Goal: Transaction & Acquisition: Obtain resource

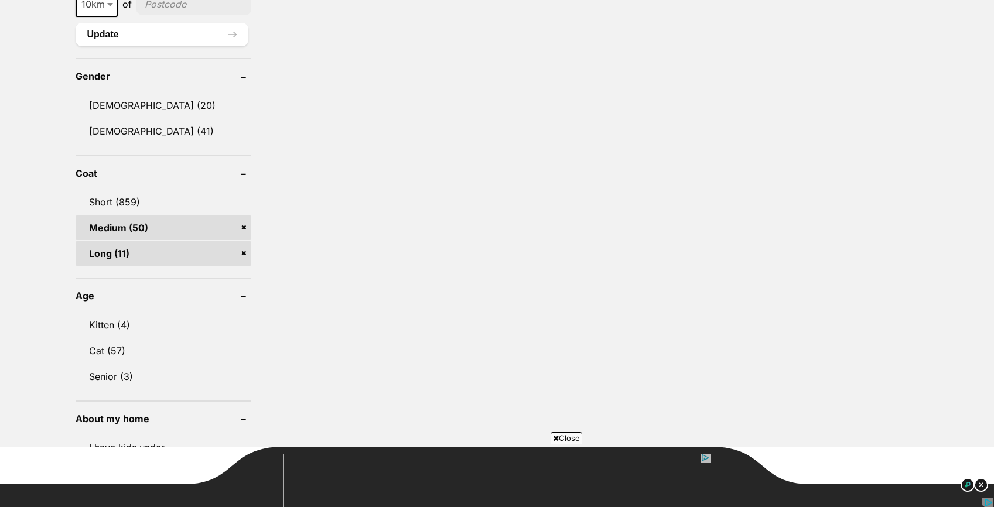
scroll to position [878, 0]
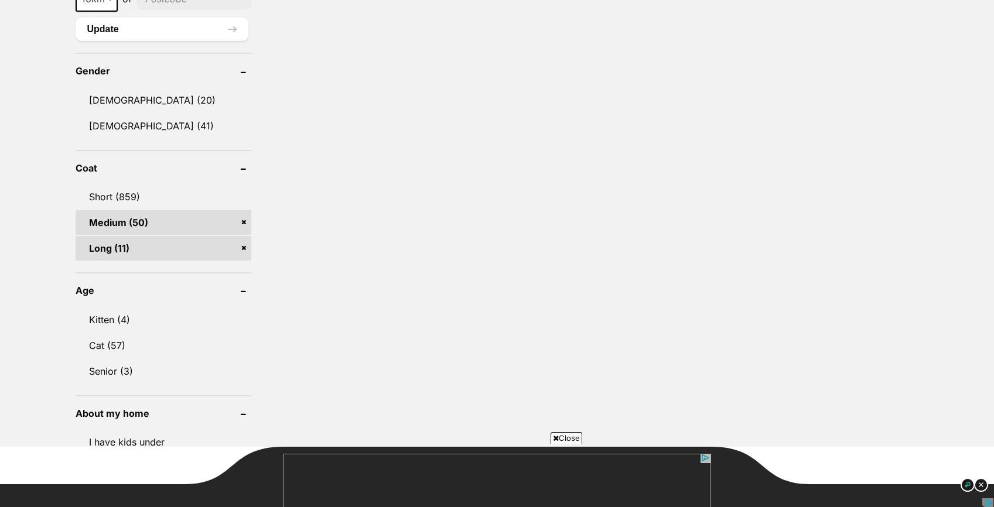
click at [149, 220] on link "Medium (50)" at bounding box center [164, 222] width 176 height 25
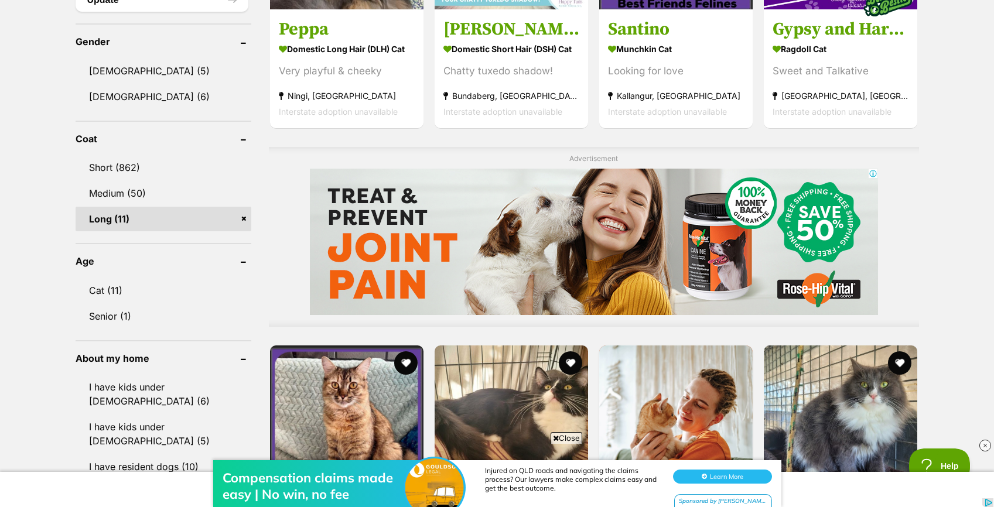
scroll to position [883, 0]
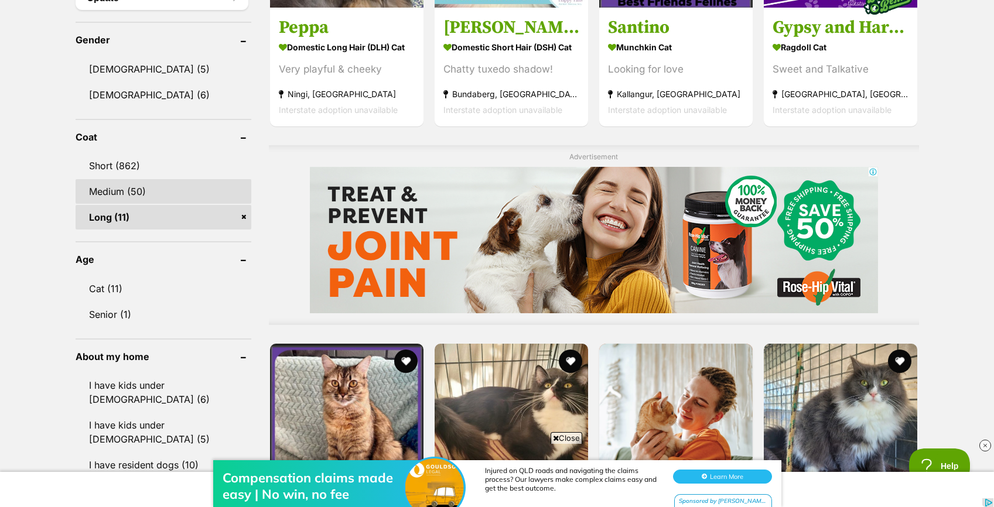
click at [169, 190] on link "Medium (50)" at bounding box center [164, 191] width 176 height 25
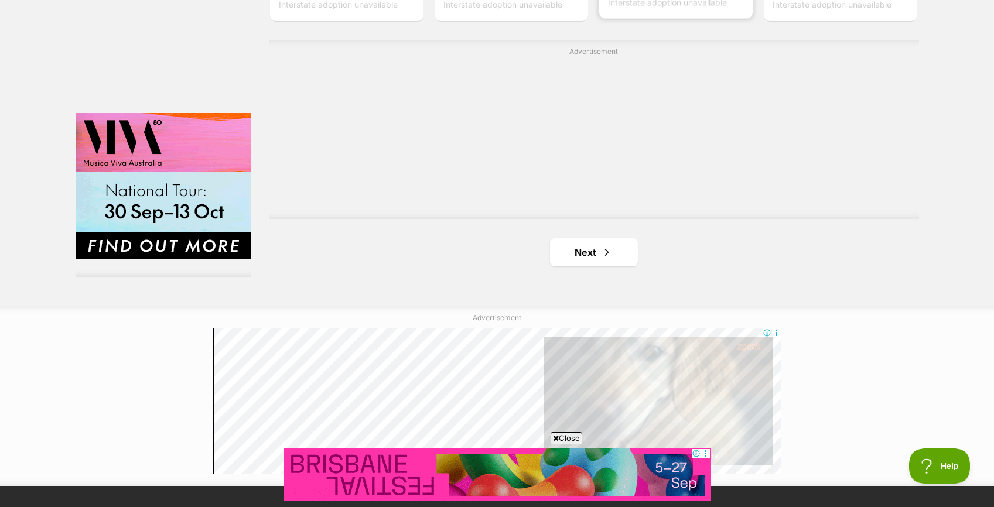
scroll to position [2094, 0]
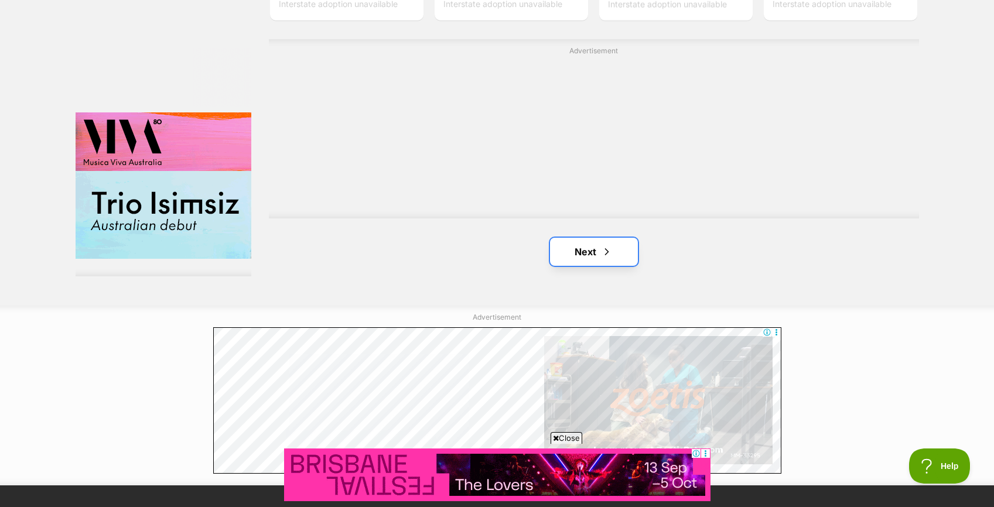
click at [609, 254] on span "Next page" at bounding box center [607, 252] width 12 height 14
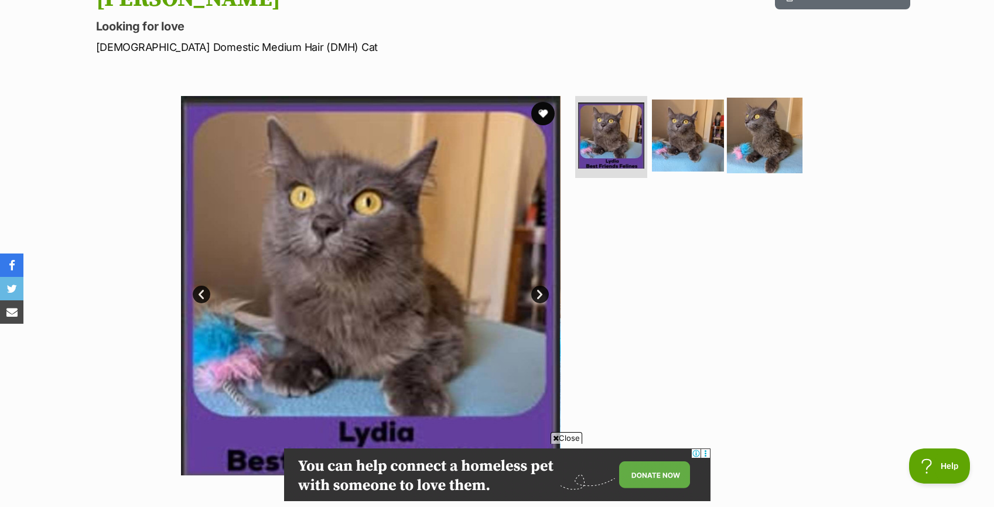
click at [751, 129] on img at bounding box center [765, 136] width 76 height 76
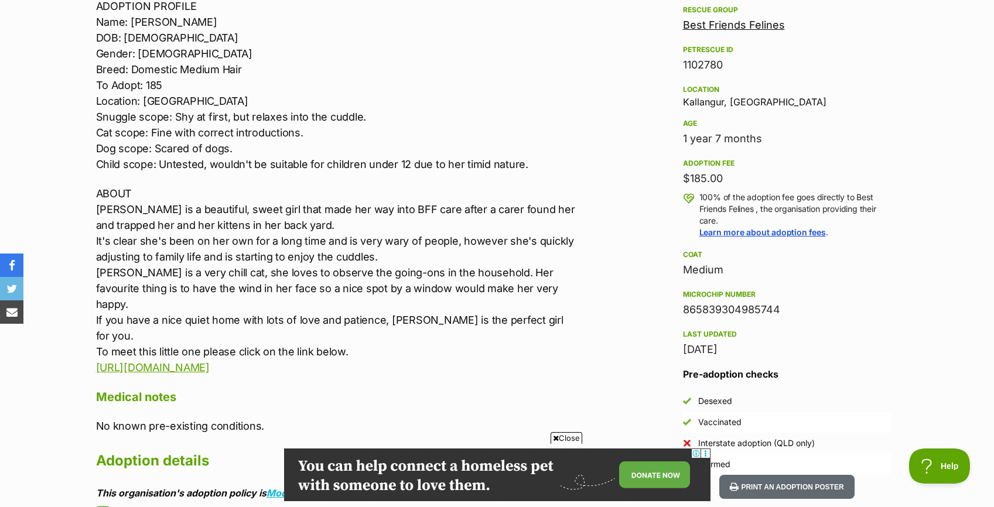
scroll to position [705, 0]
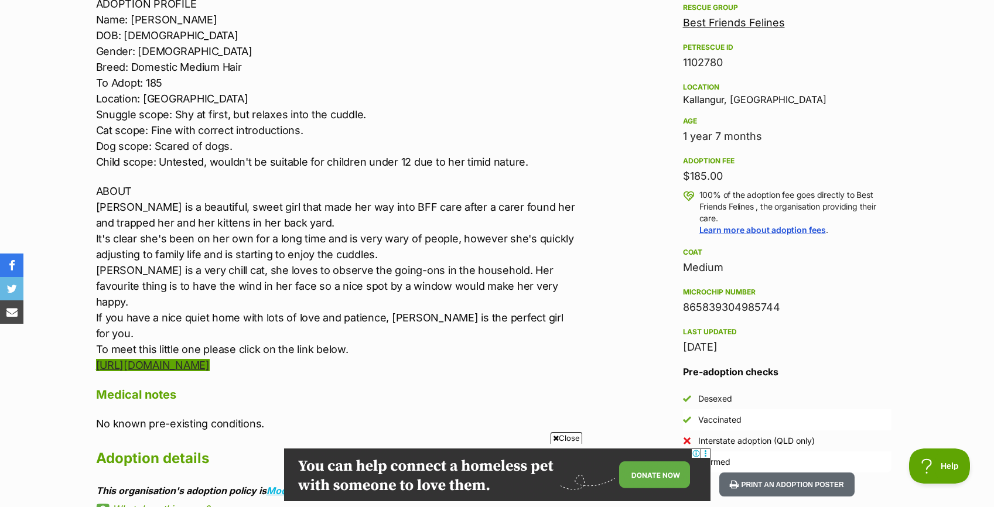
click at [210, 359] on link "http://www.bestfriendsfelines.com/forms/meetngreet-form/" at bounding box center [153, 365] width 114 height 12
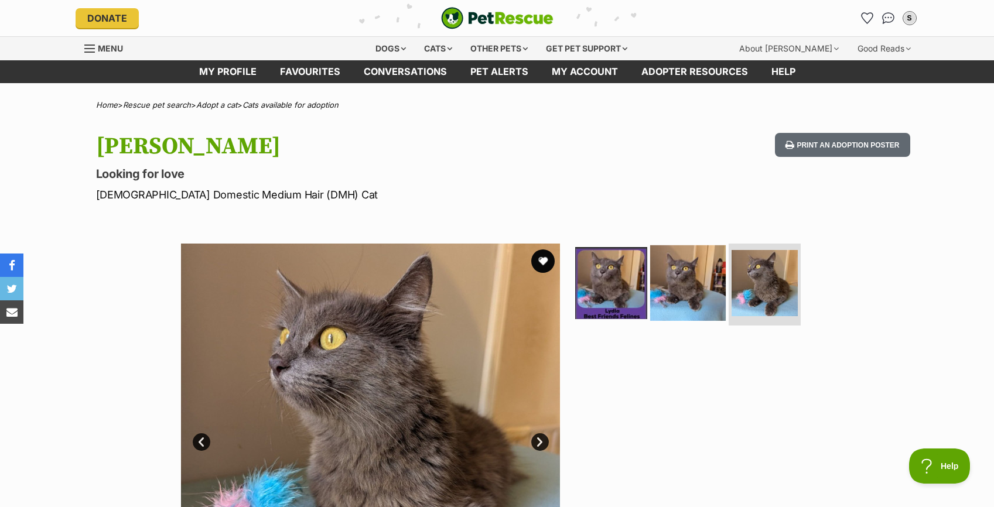
scroll to position [0, 0]
click at [683, 288] on img at bounding box center [688, 284] width 76 height 76
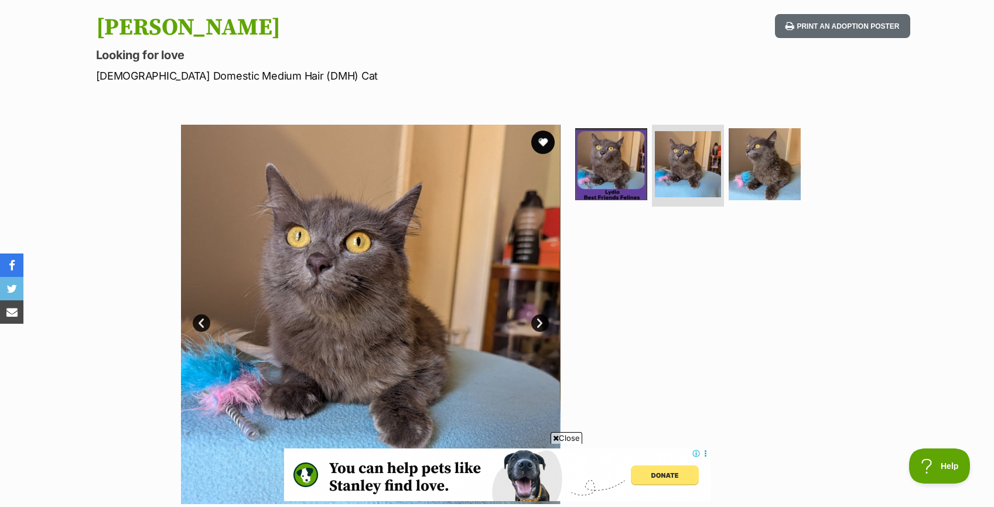
scroll to position [122, 0]
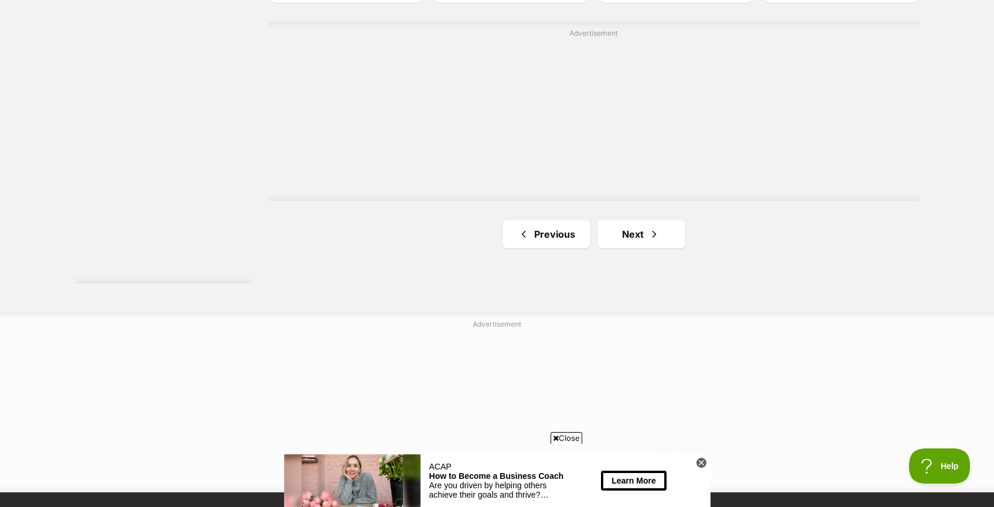
scroll to position [2113, 0]
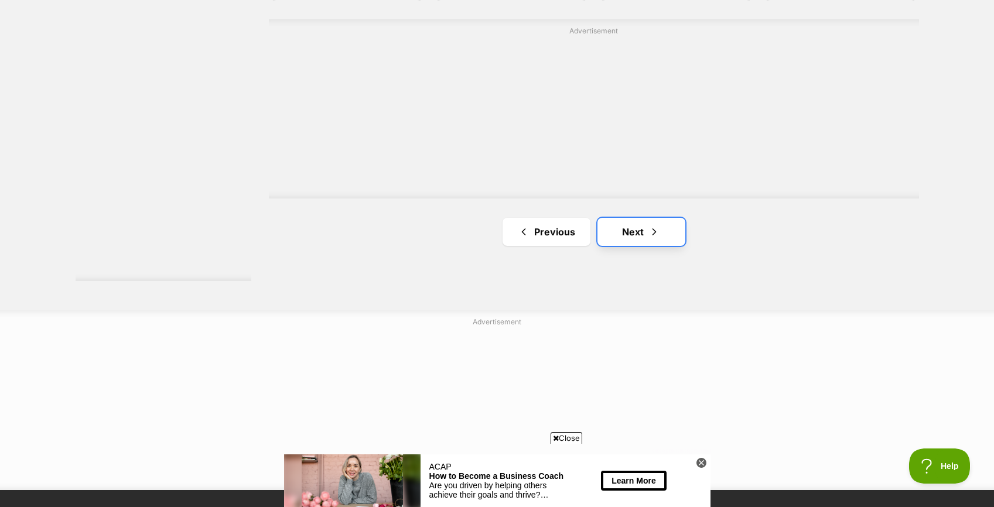
click at [631, 240] on link "Next" at bounding box center [642, 232] width 88 height 28
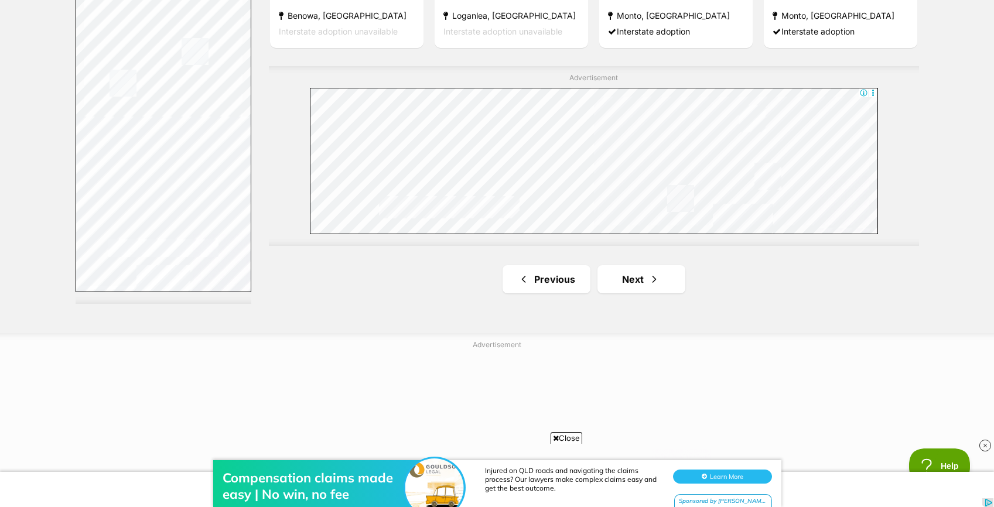
scroll to position [2139, 0]
click at [649, 285] on span "Next page" at bounding box center [655, 281] width 12 height 14
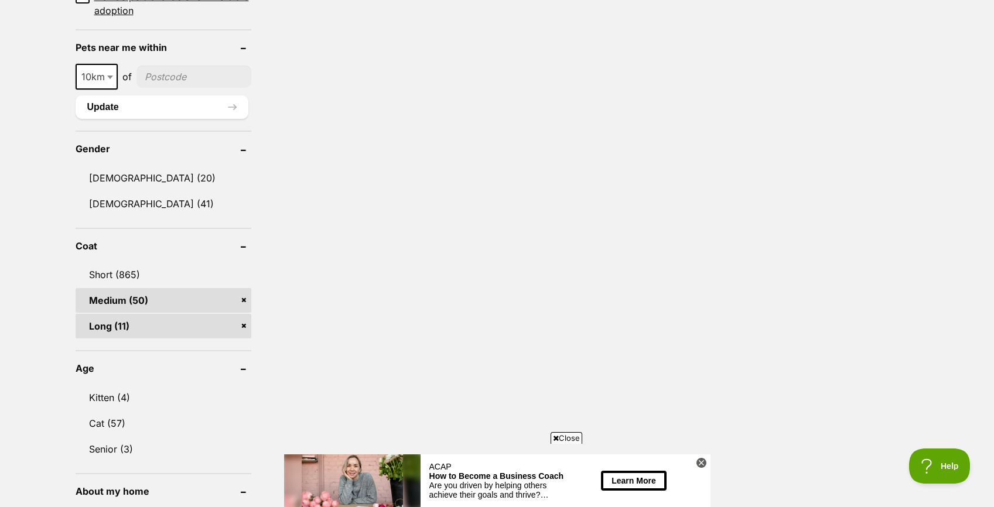
scroll to position [804, 0]
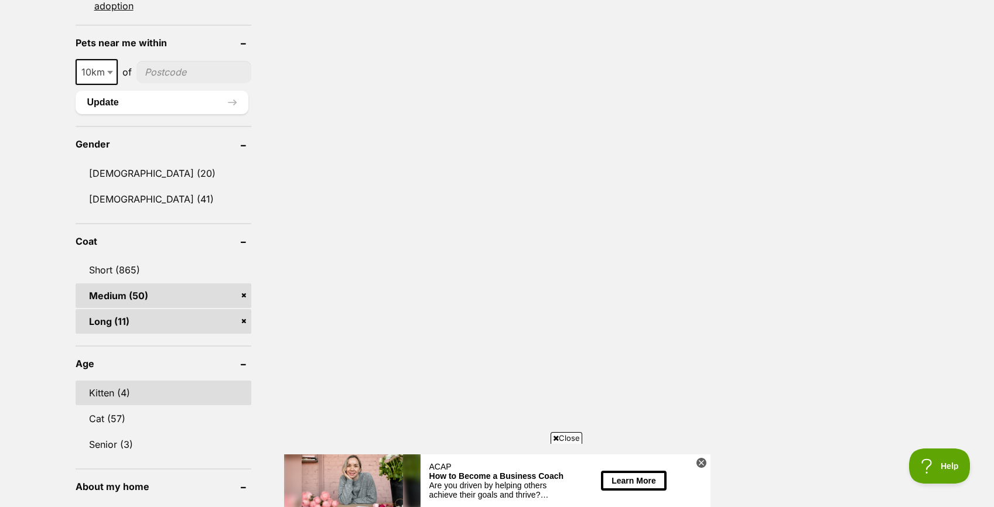
click at [98, 392] on link "Kitten (4)" at bounding box center [164, 393] width 176 height 25
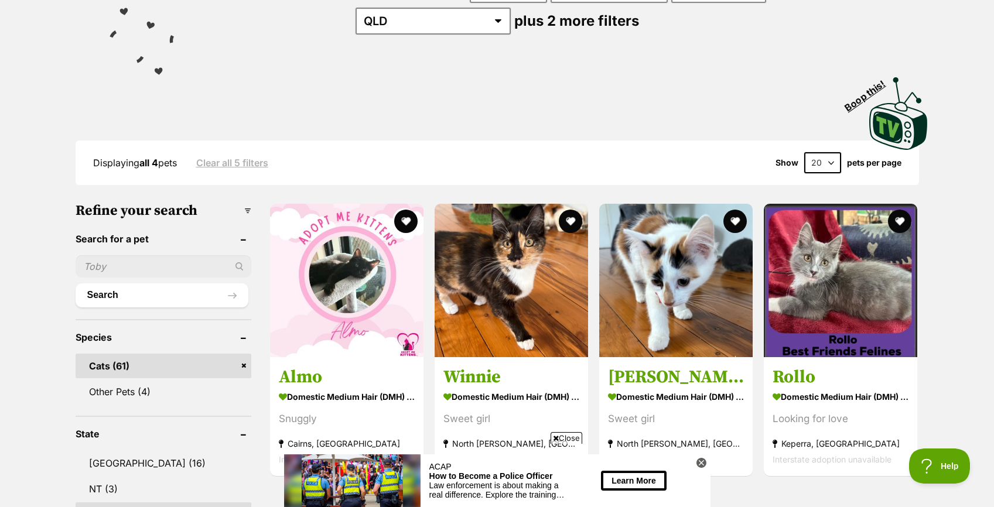
click at [260, 160] on link "Clear all 5 filters" at bounding box center [232, 163] width 72 height 11
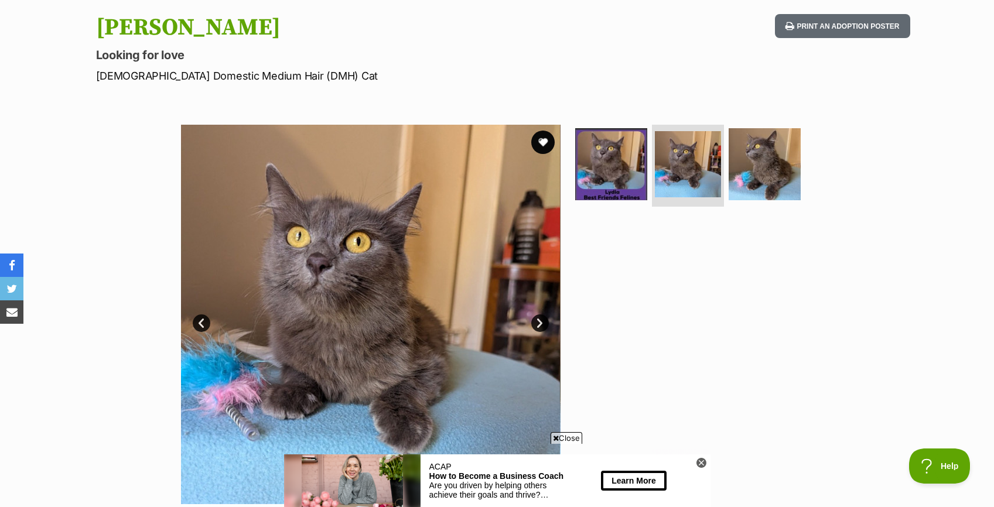
scroll to position [118, 0]
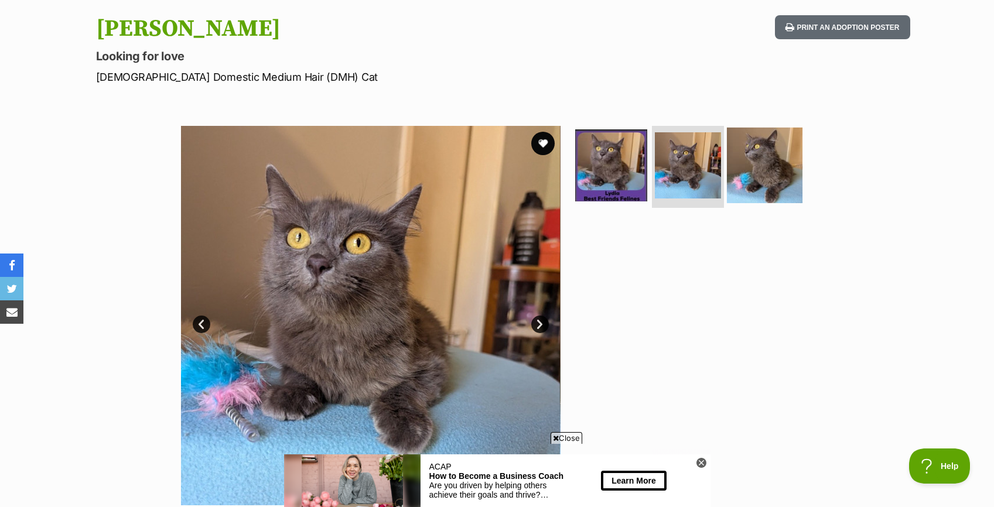
click at [744, 178] on img at bounding box center [765, 166] width 76 height 76
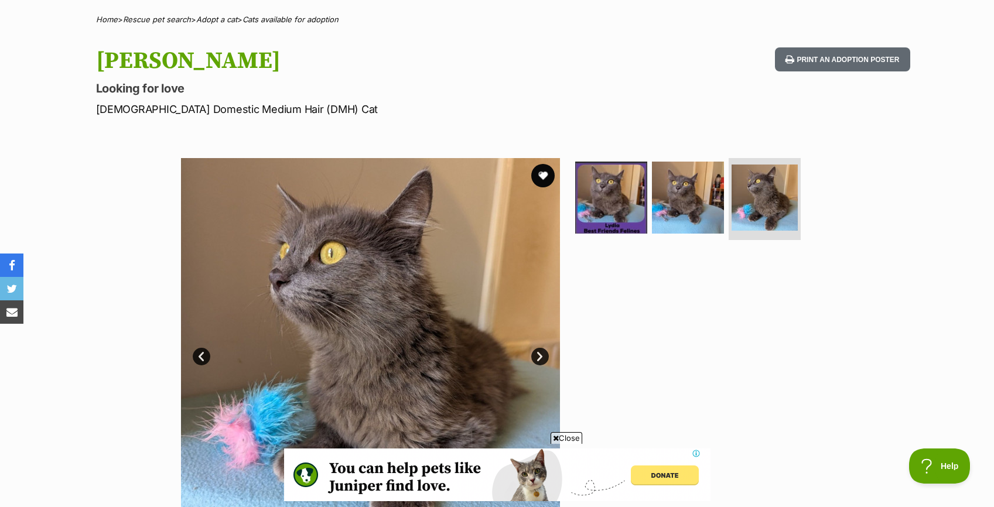
scroll to position [0, 0]
click at [687, 182] on img at bounding box center [688, 198] width 76 height 76
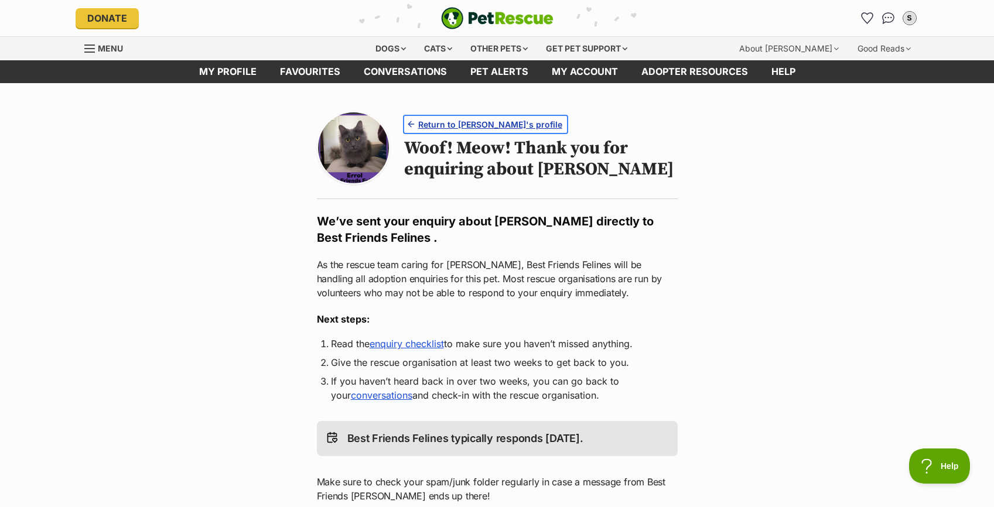
click at [445, 127] on span "Return to Errol's profile" at bounding box center [490, 124] width 144 height 12
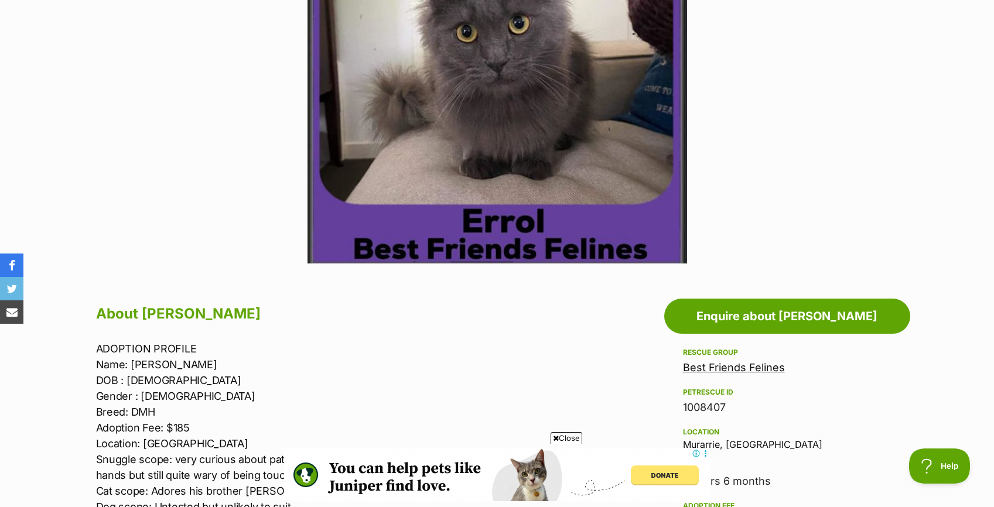
scroll to position [362, 0]
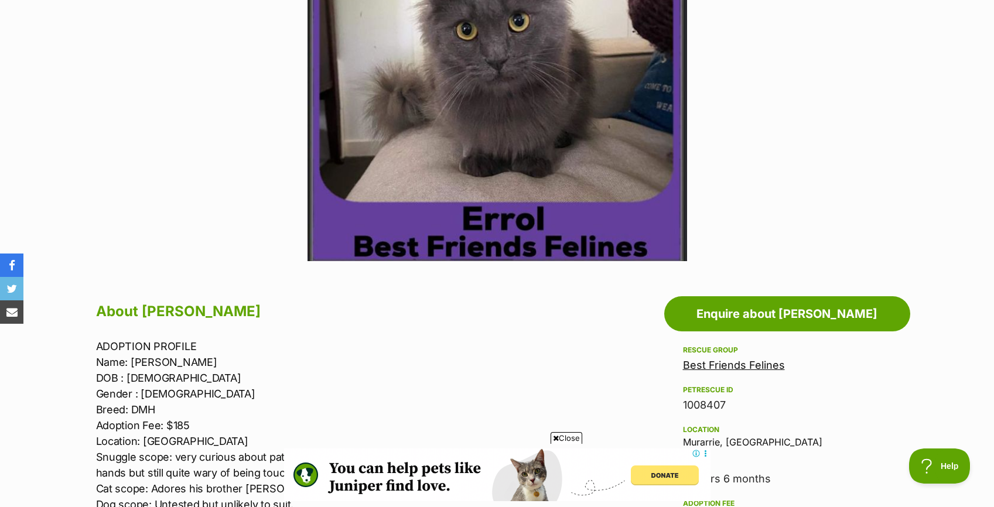
click at [708, 367] on link "Best Friends Felines" at bounding box center [734, 365] width 102 height 12
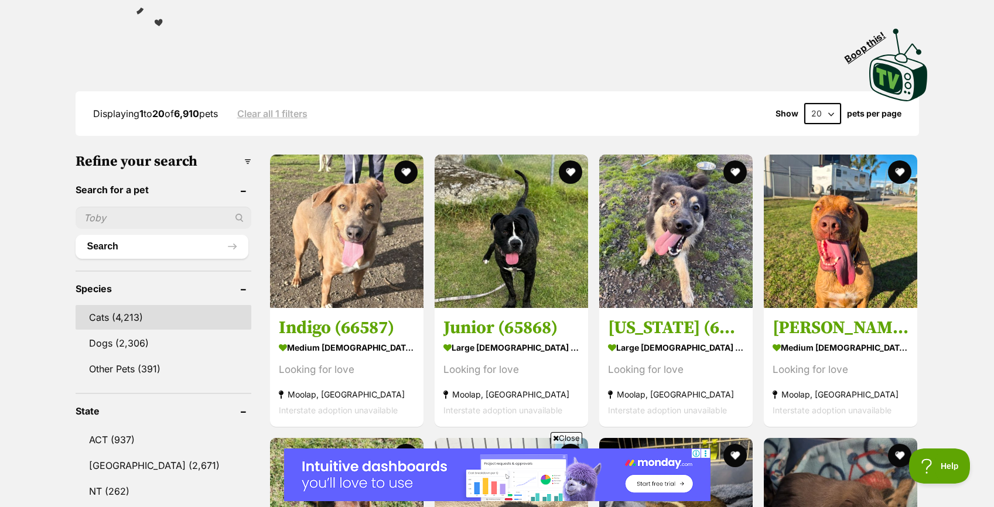
click at [129, 311] on link "Cats (4,213)" at bounding box center [164, 317] width 176 height 25
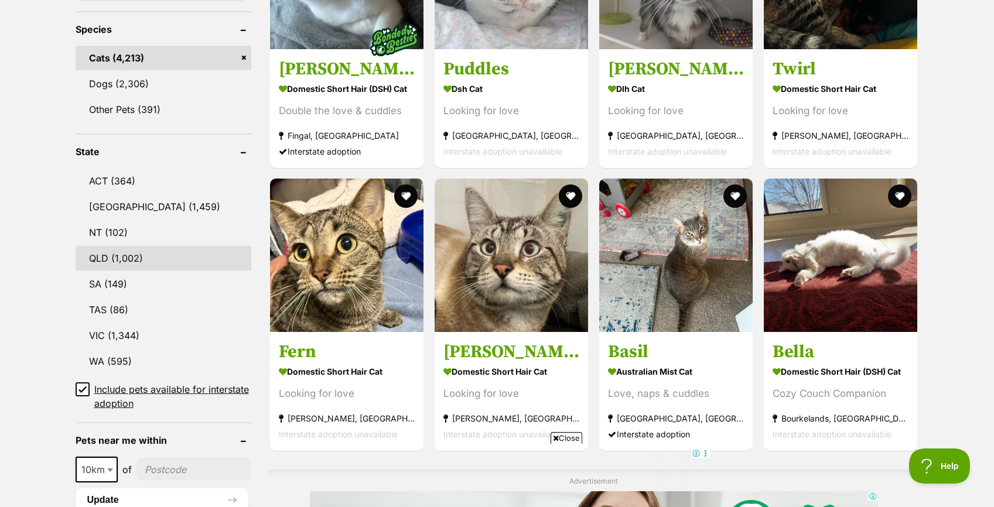
click at [154, 254] on link "QLD (1,002)" at bounding box center [164, 258] width 176 height 25
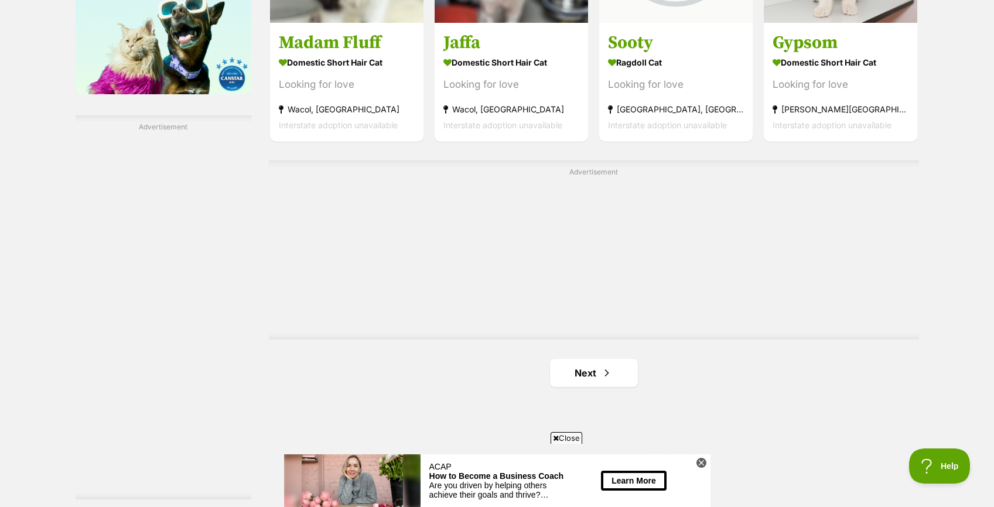
scroll to position [1978, 0]
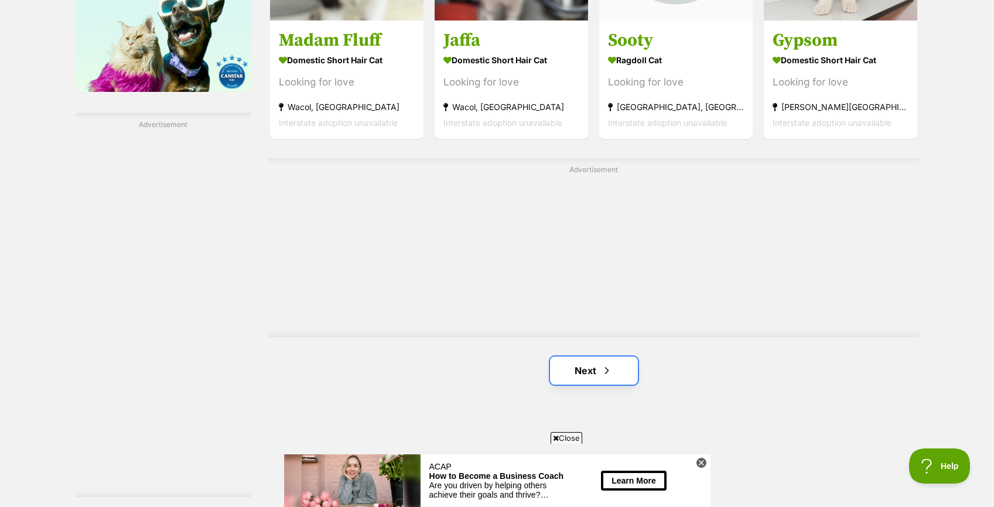
click at [595, 367] on link "Next" at bounding box center [594, 371] width 88 height 28
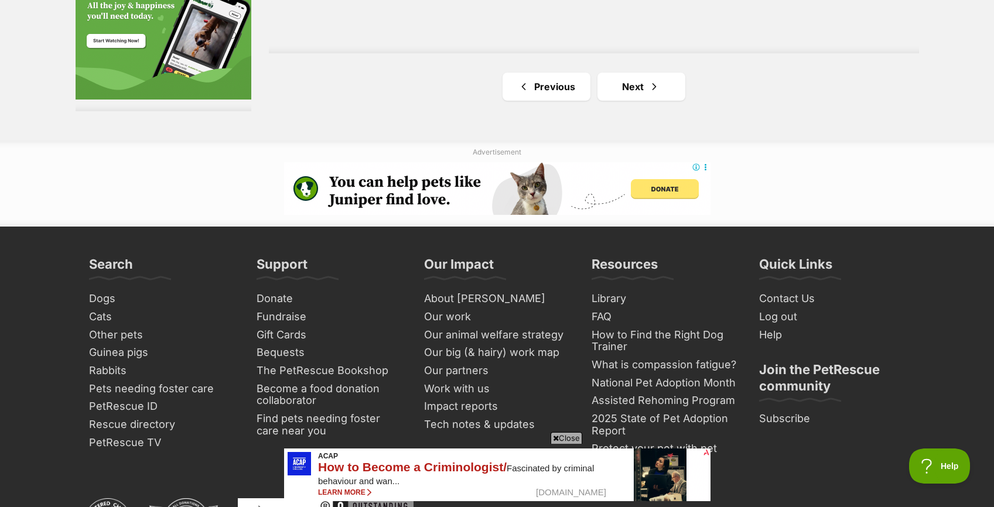
scroll to position [2263, 0]
click at [640, 94] on link "Next" at bounding box center [642, 86] width 88 height 28
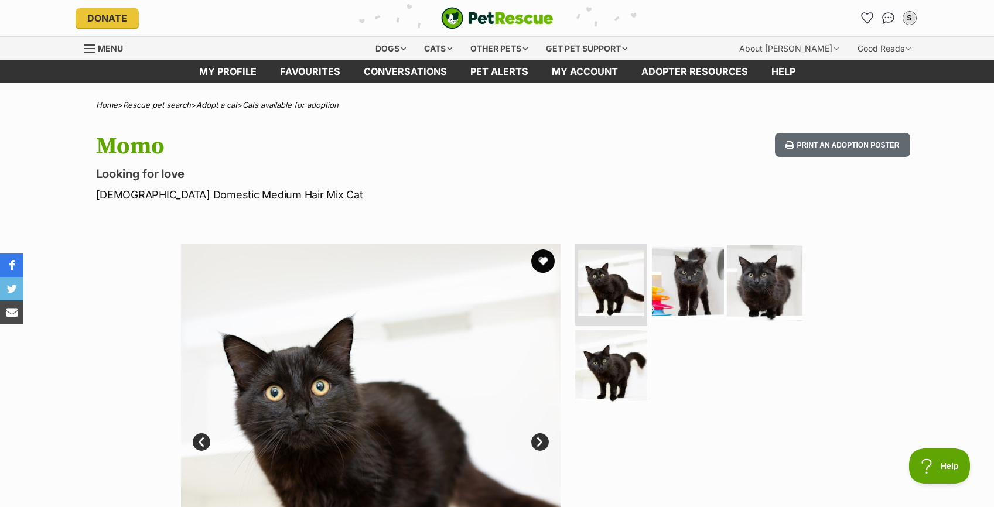
click at [741, 289] on img at bounding box center [765, 284] width 76 height 76
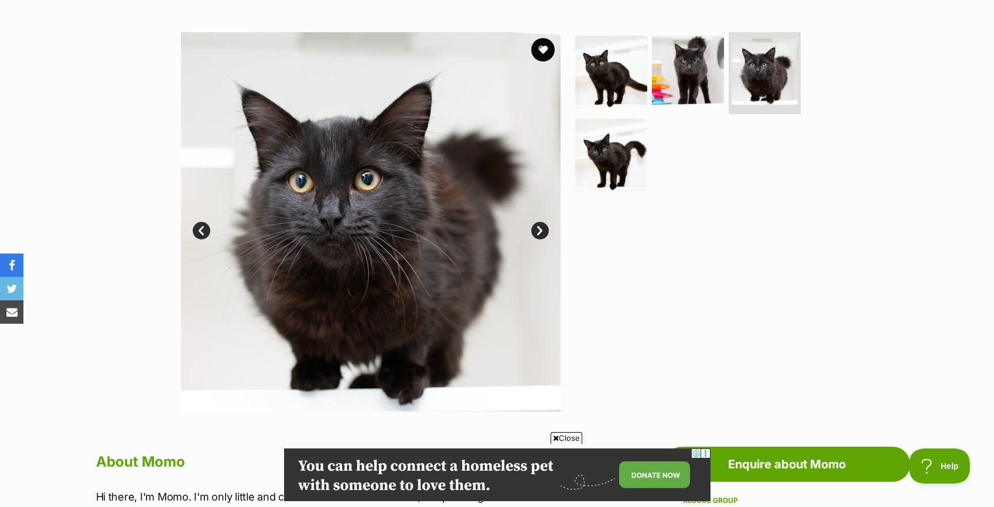
scroll to position [202, 0]
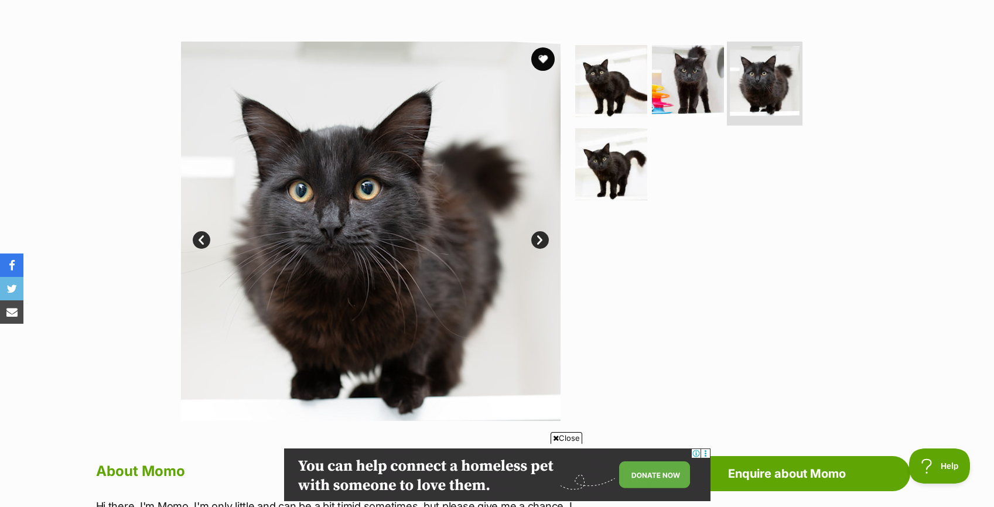
click at [751, 65] on img at bounding box center [765, 81] width 70 height 70
click at [614, 73] on img at bounding box center [612, 81] width 76 height 76
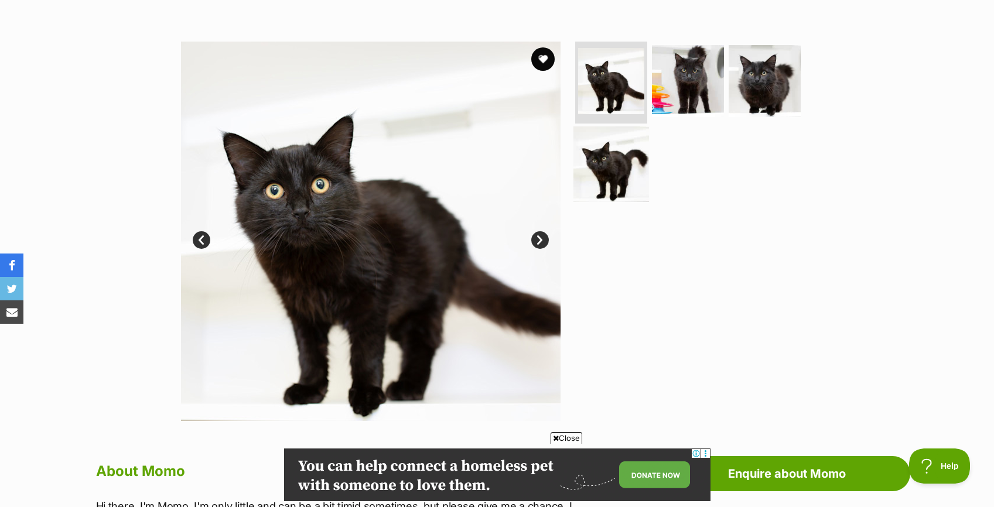
click at [615, 156] on img at bounding box center [612, 164] width 76 height 76
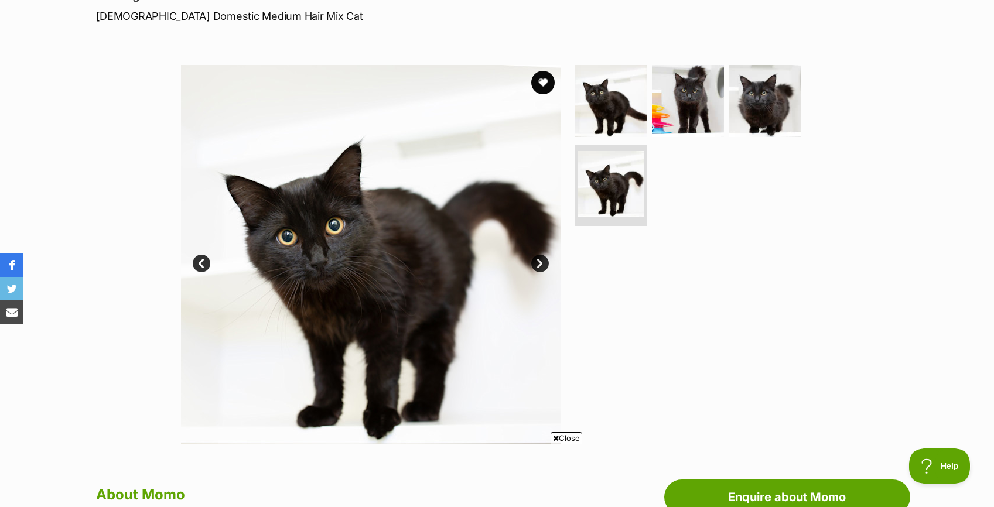
scroll to position [0, 0]
click at [684, 109] on img at bounding box center [688, 101] width 76 height 76
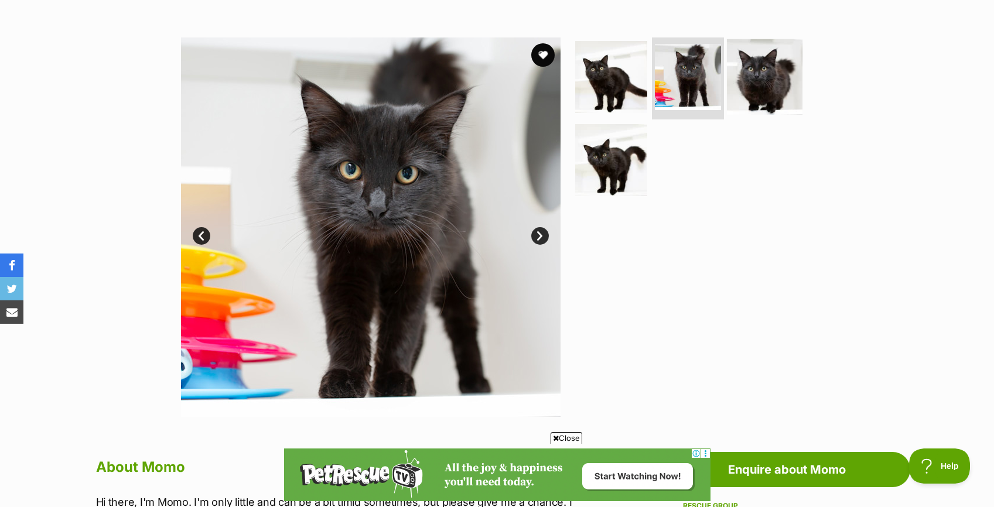
click at [761, 91] on img at bounding box center [765, 77] width 76 height 76
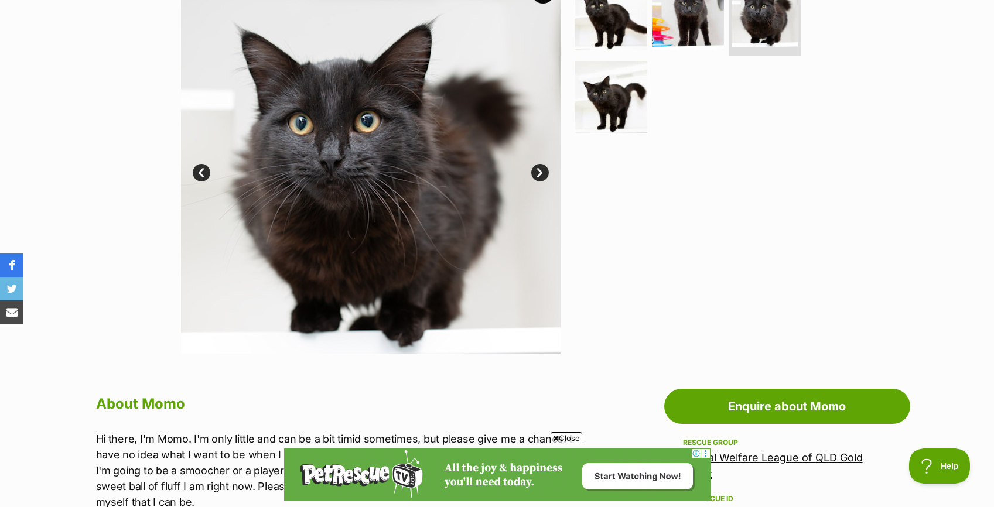
scroll to position [258, 0]
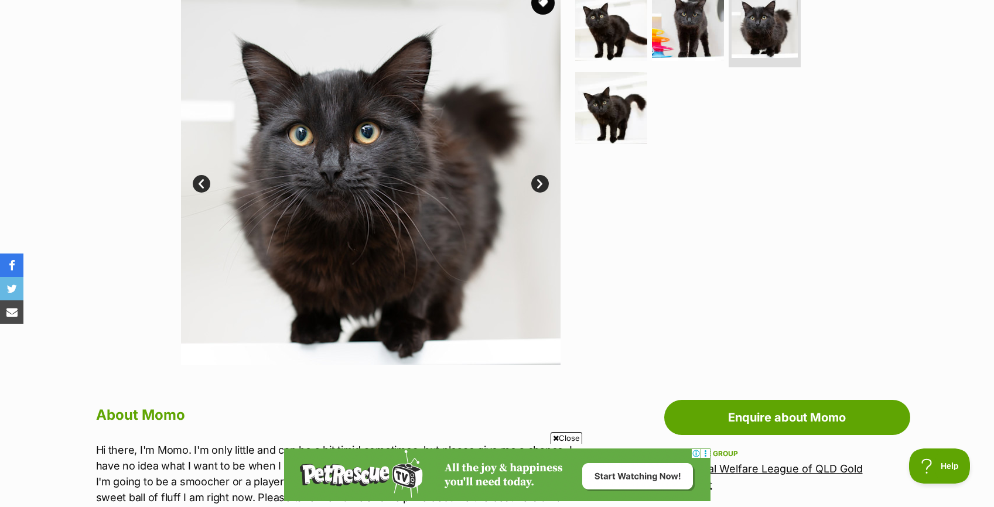
click at [535, 182] on link "Next" at bounding box center [540, 184] width 18 height 18
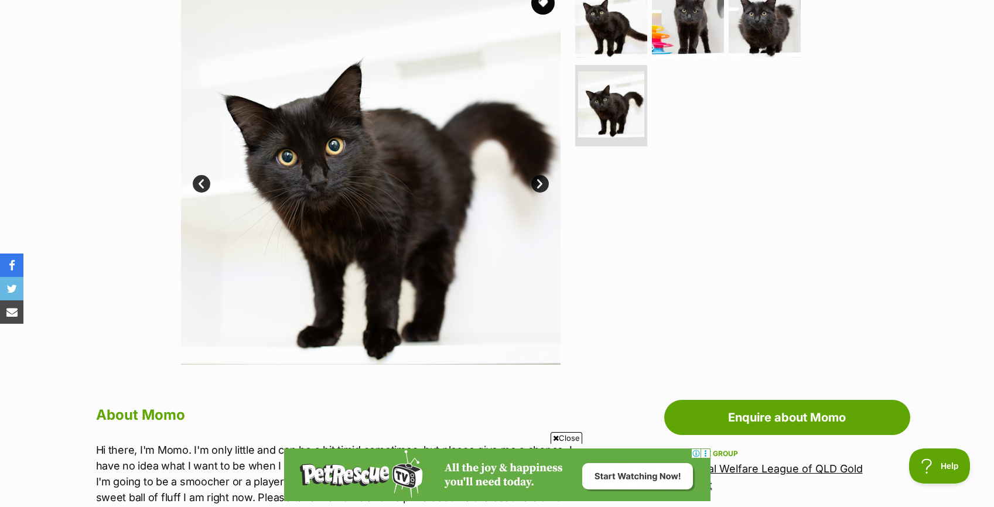
click at [535, 182] on link "Next" at bounding box center [540, 184] width 18 height 18
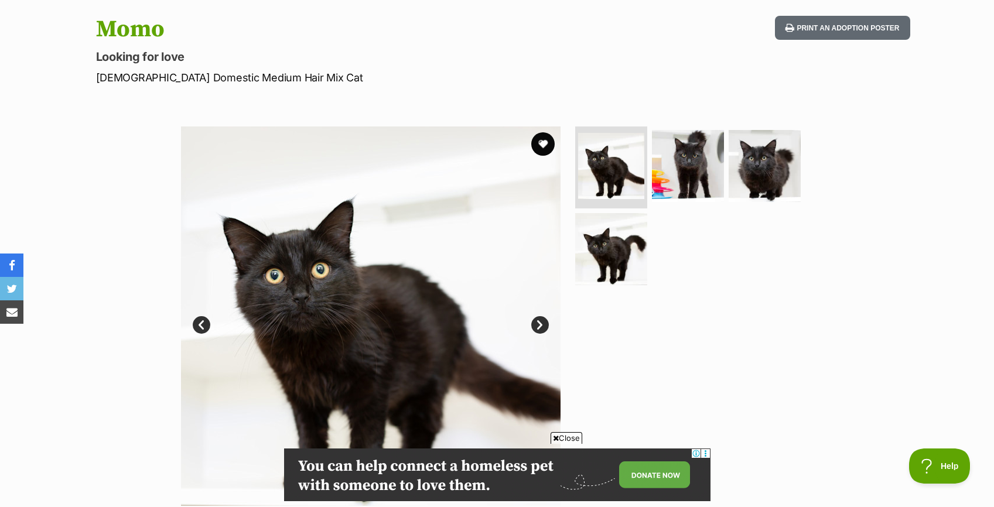
scroll to position [110, 0]
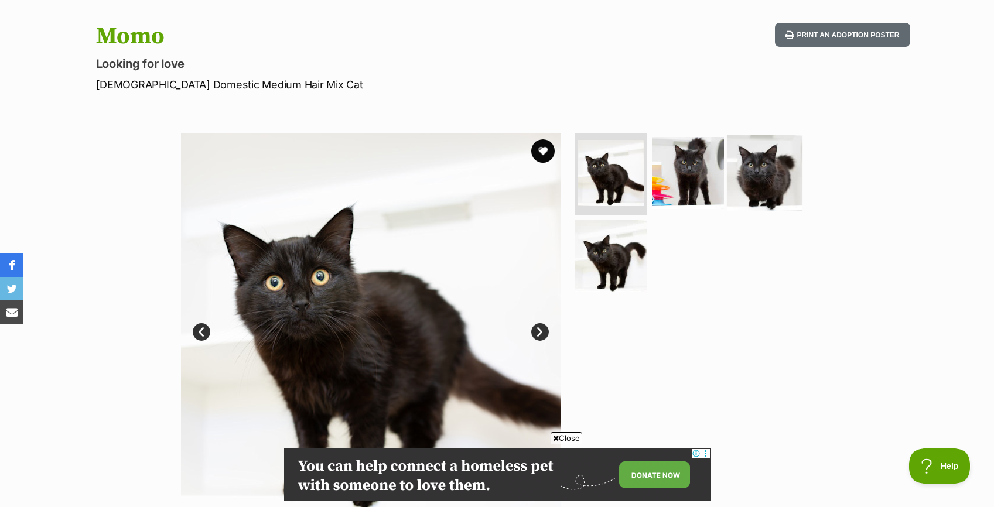
click at [778, 165] on img at bounding box center [765, 173] width 76 height 76
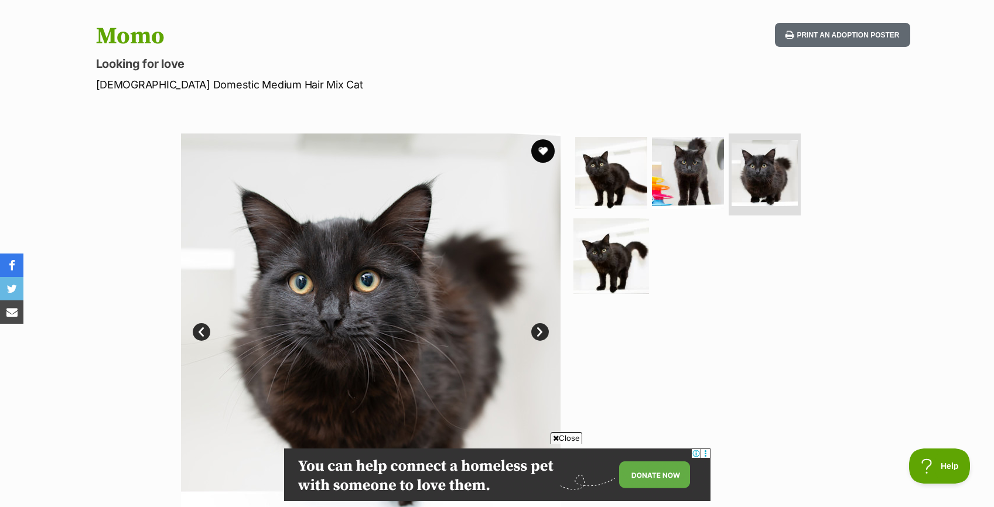
click at [608, 267] on img at bounding box center [612, 256] width 76 height 76
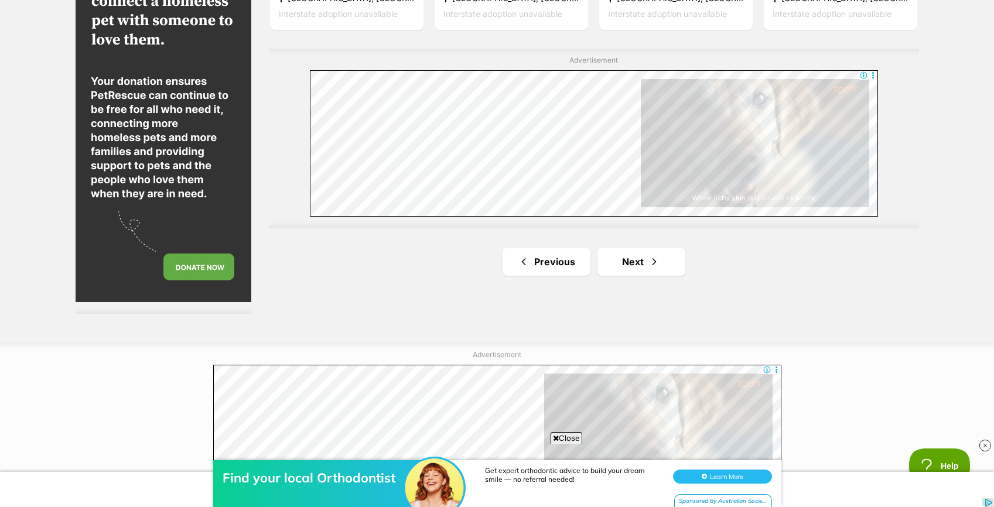
scroll to position [2225, 0]
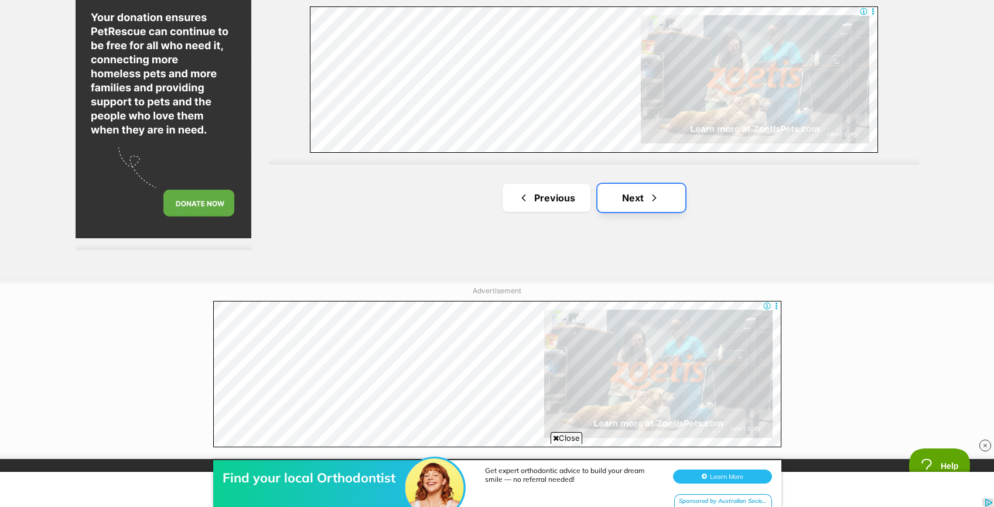
click at [641, 195] on link "Next" at bounding box center [642, 198] width 88 height 28
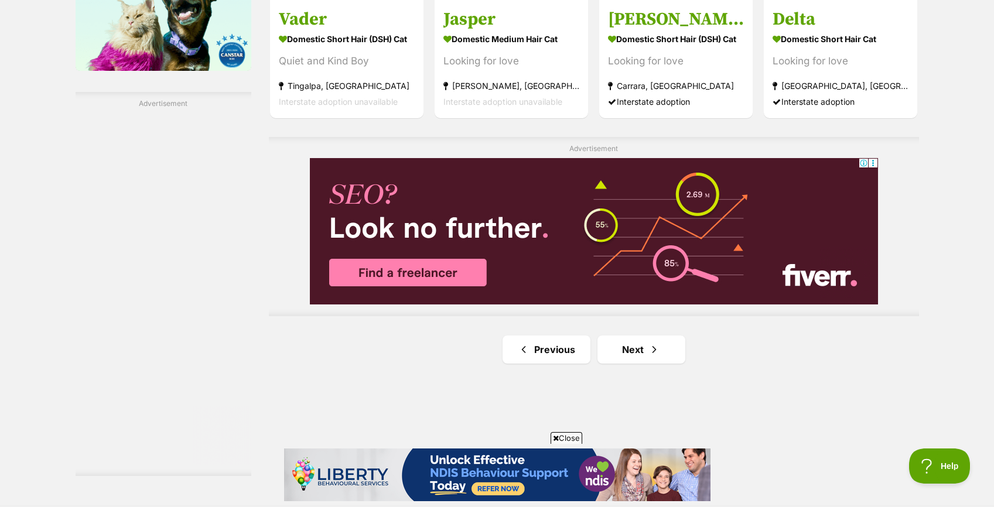
scroll to position [2001, 0]
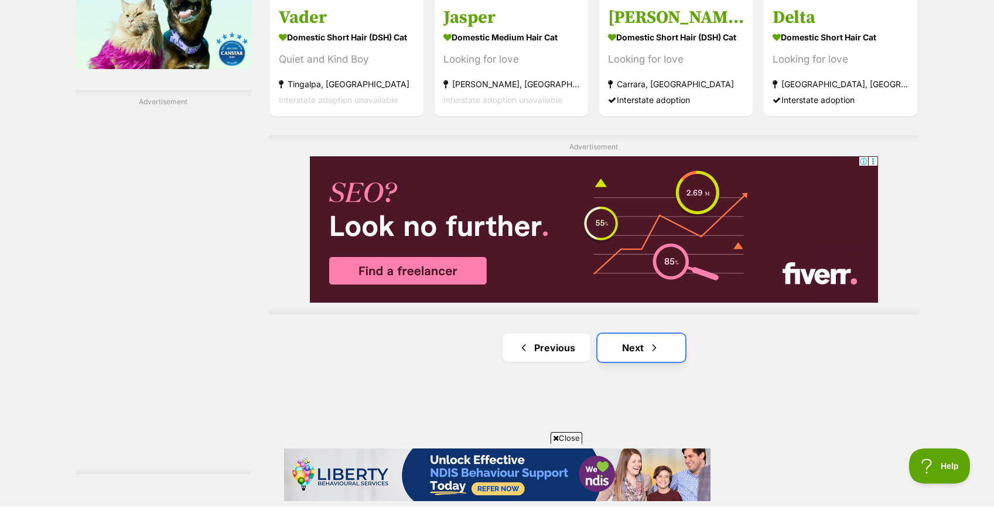
click at [634, 353] on link "Next" at bounding box center [642, 348] width 88 height 28
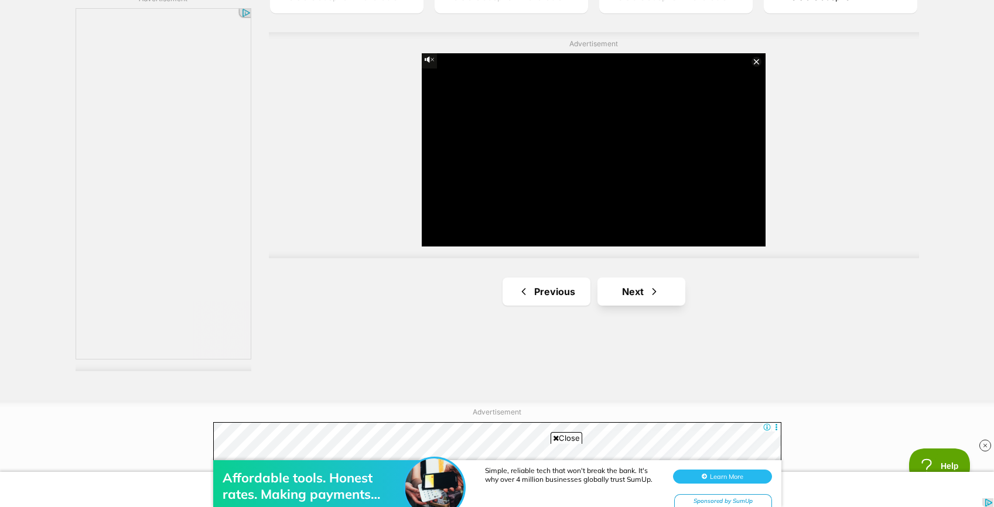
scroll to position [2105, 0]
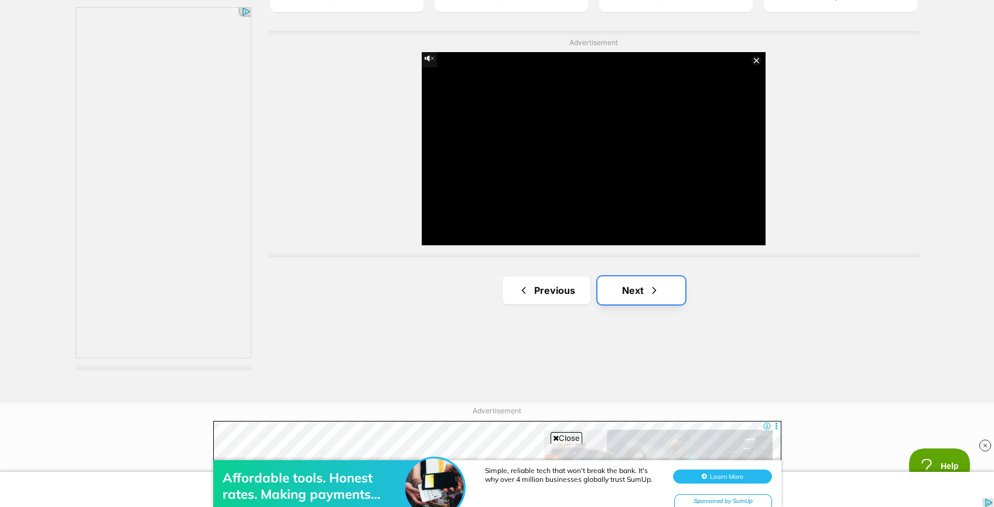
click at [638, 289] on link "Next" at bounding box center [642, 291] width 88 height 28
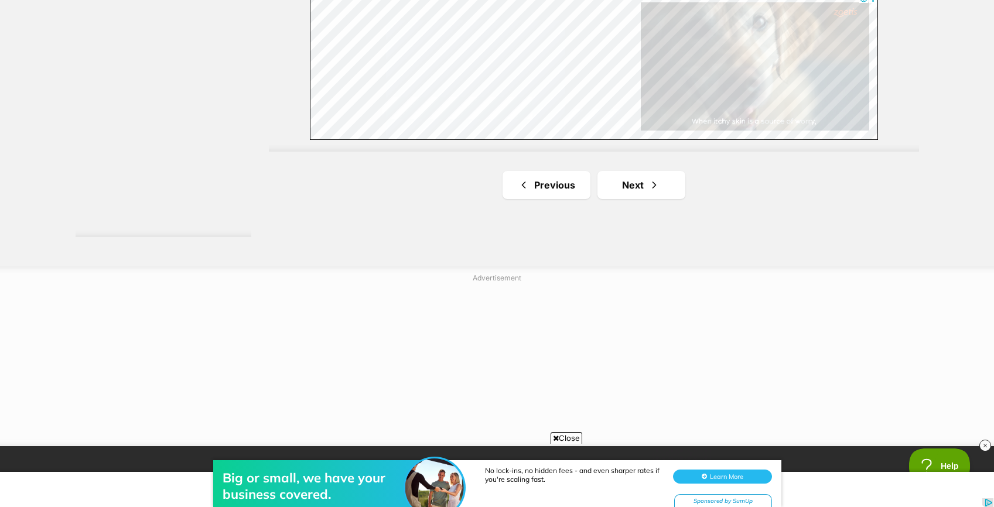
scroll to position [2246, 0]
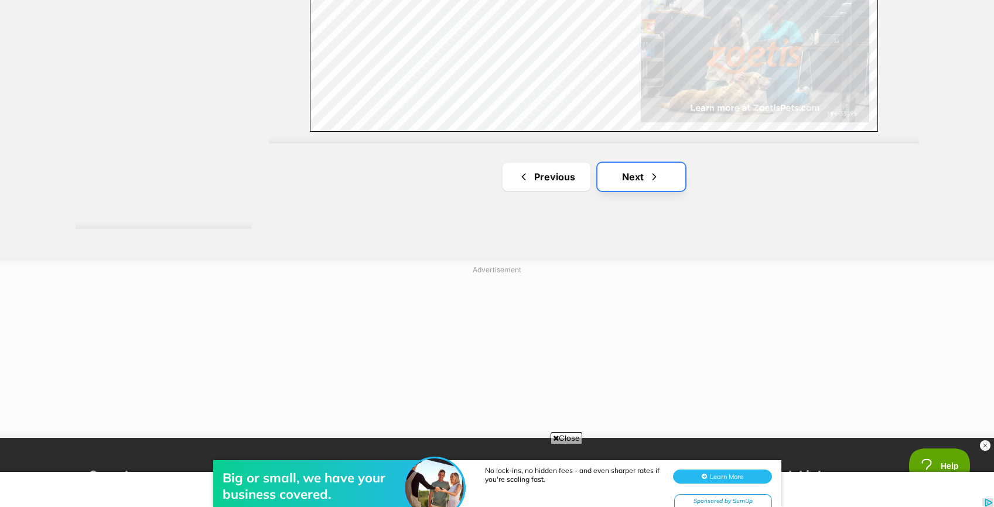
click at [635, 183] on link "Next" at bounding box center [642, 177] width 88 height 28
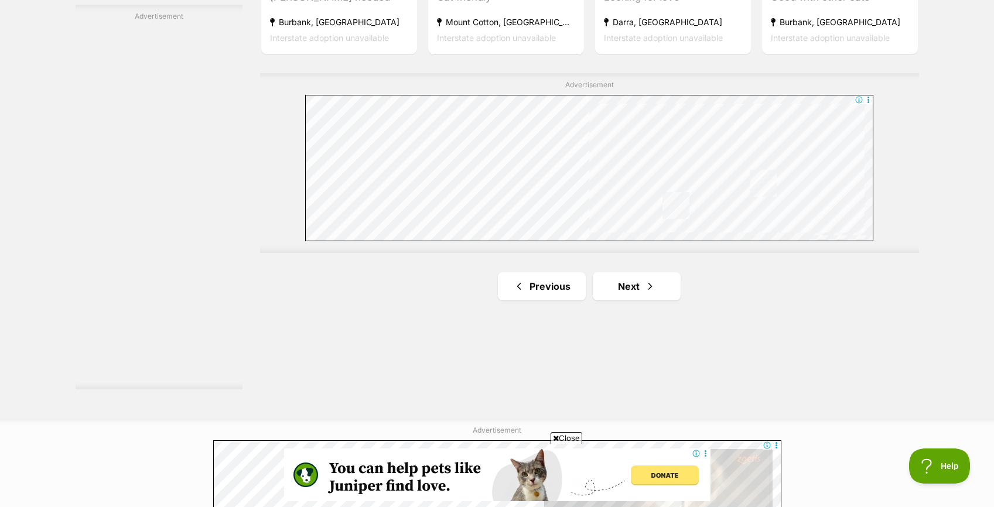
scroll to position [2079, 0]
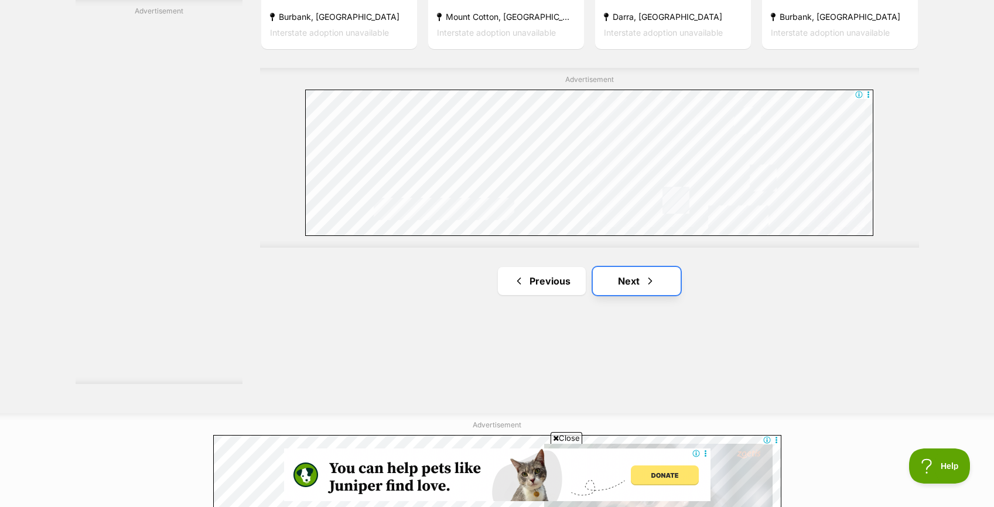
click at [648, 284] on span "Next page" at bounding box center [651, 281] width 12 height 14
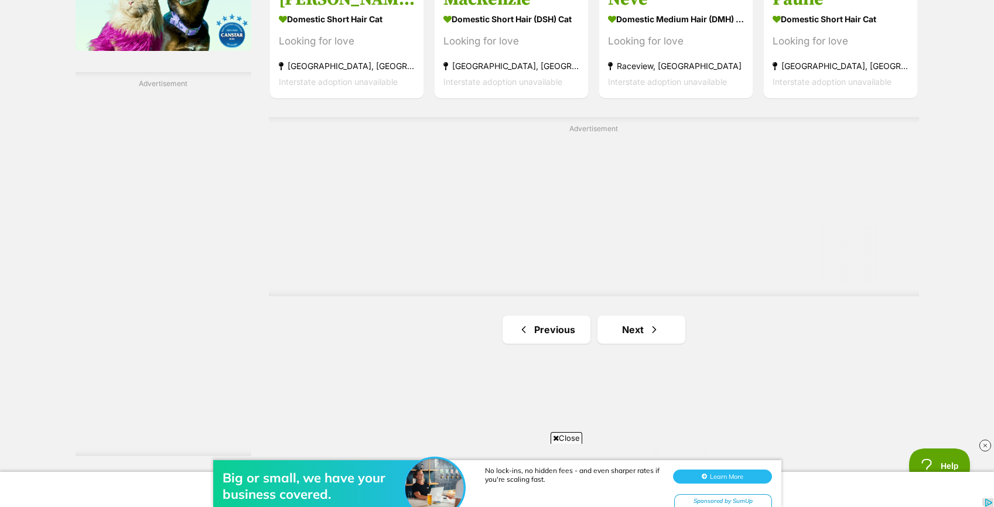
scroll to position [2019, 0]
click at [653, 318] on link "Next" at bounding box center [642, 330] width 88 height 28
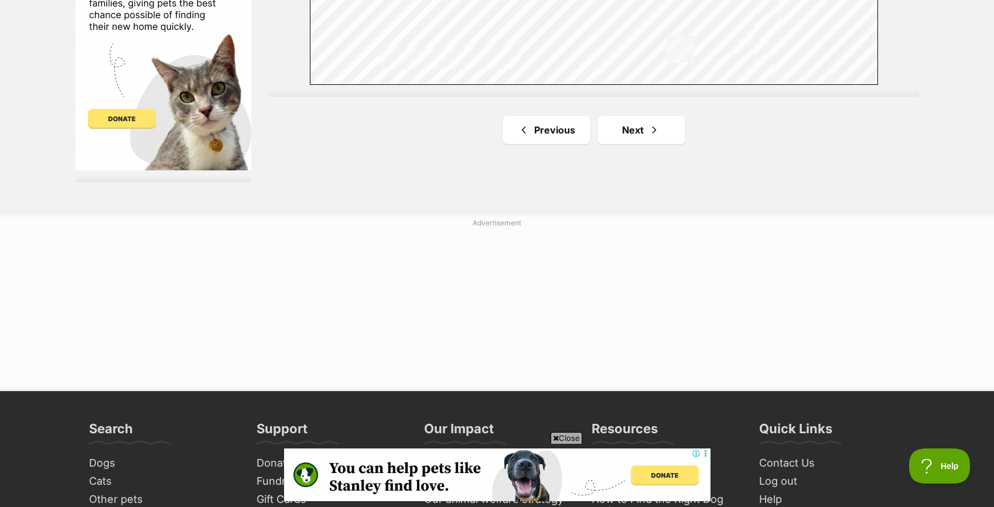
scroll to position [2295, 0]
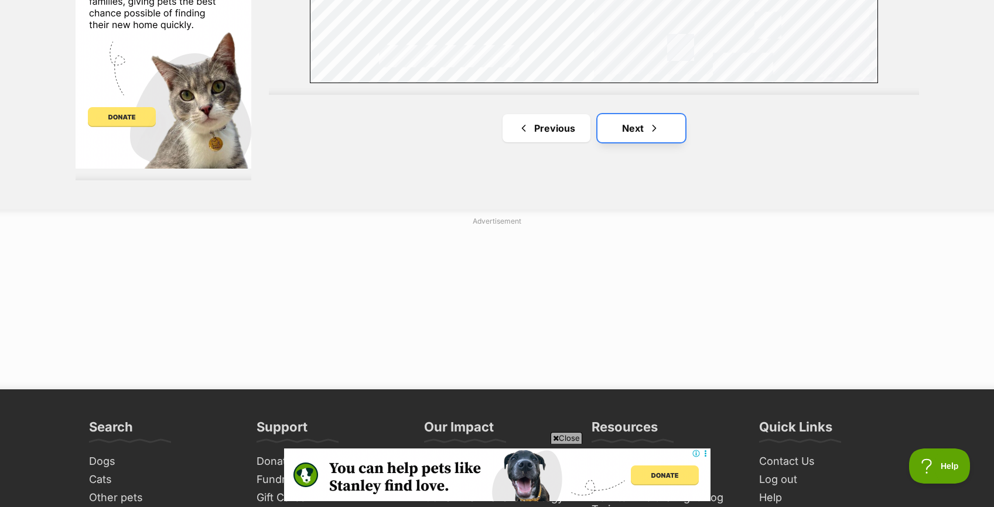
click at [639, 123] on link "Next" at bounding box center [642, 128] width 88 height 28
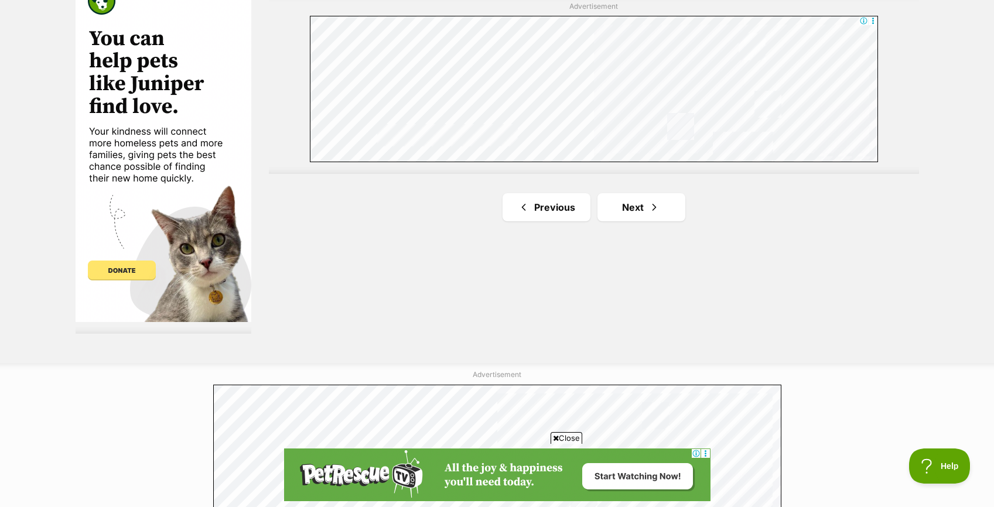
scroll to position [2143, 0]
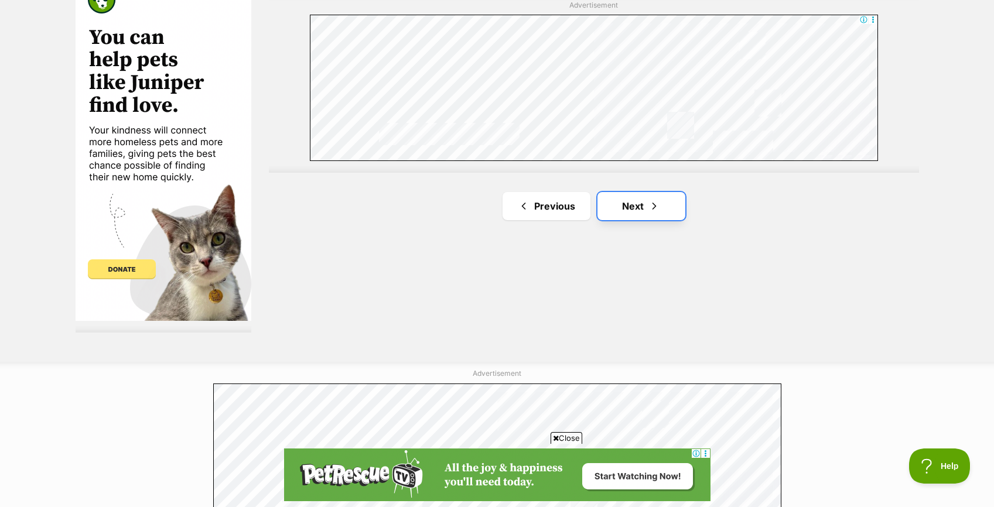
click at [656, 200] on span "Next page" at bounding box center [655, 206] width 12 height 14
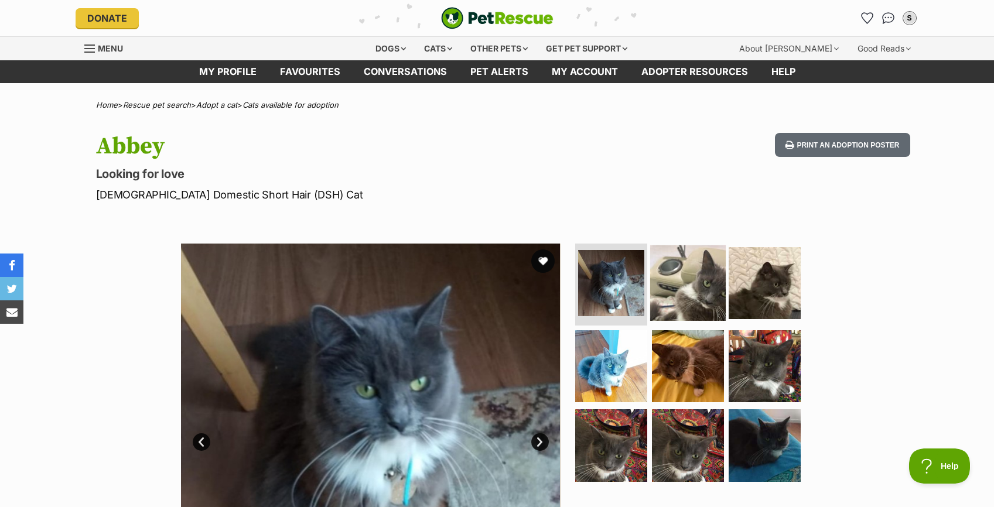
click at [687, 299] on img at bounding box center [688, 284] width 76 height 76
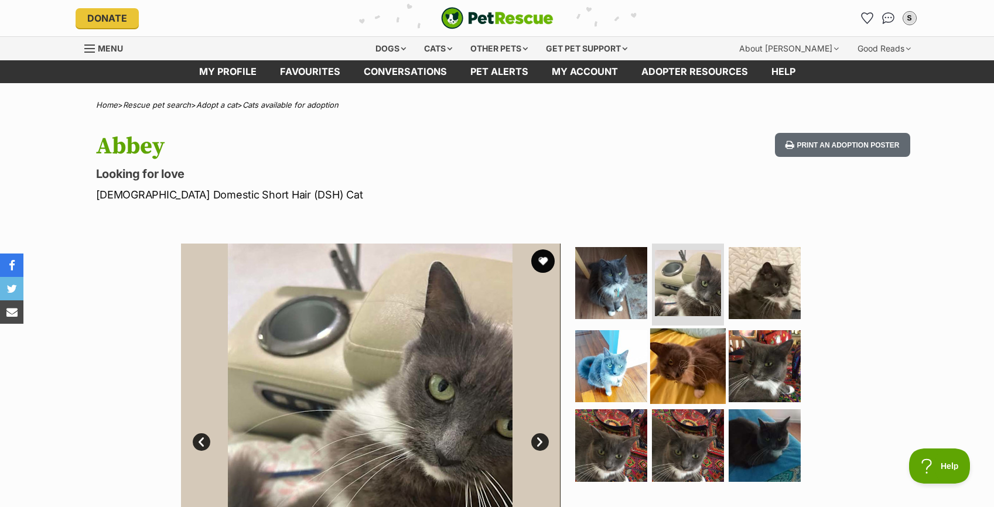
click at [689, 362] on img at bounding box center [688, 366] width 76 height 76
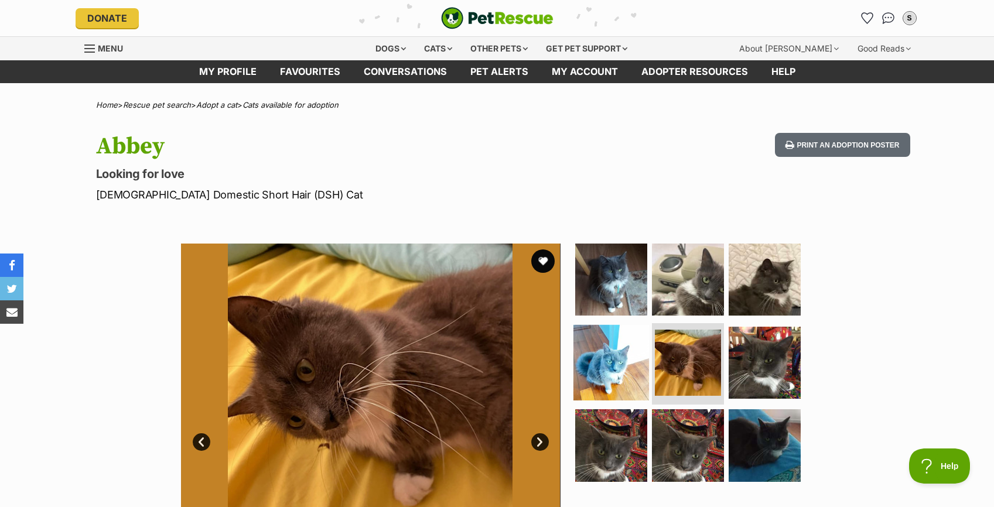
click at [611, 363] on img at bounding box center [612, 363] width 76 height 76
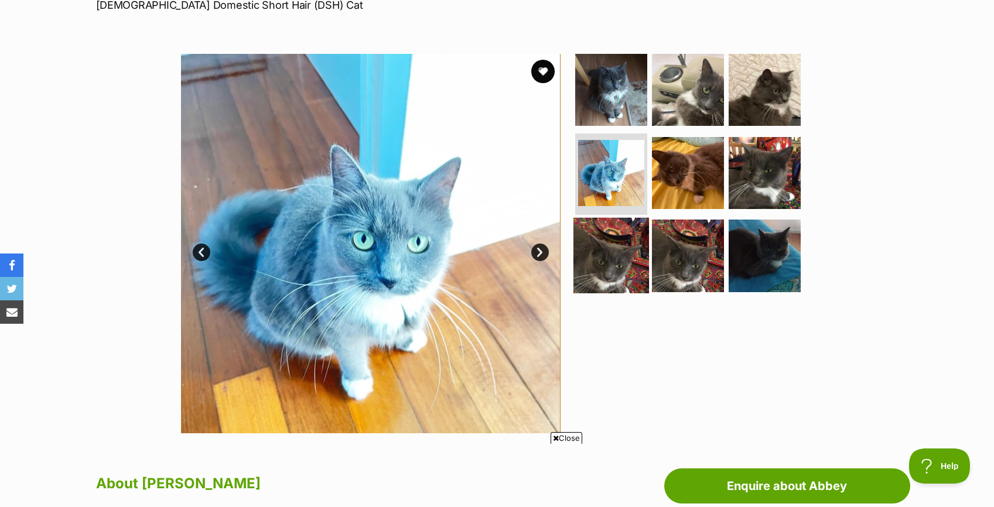
scroll to position [192, 0]
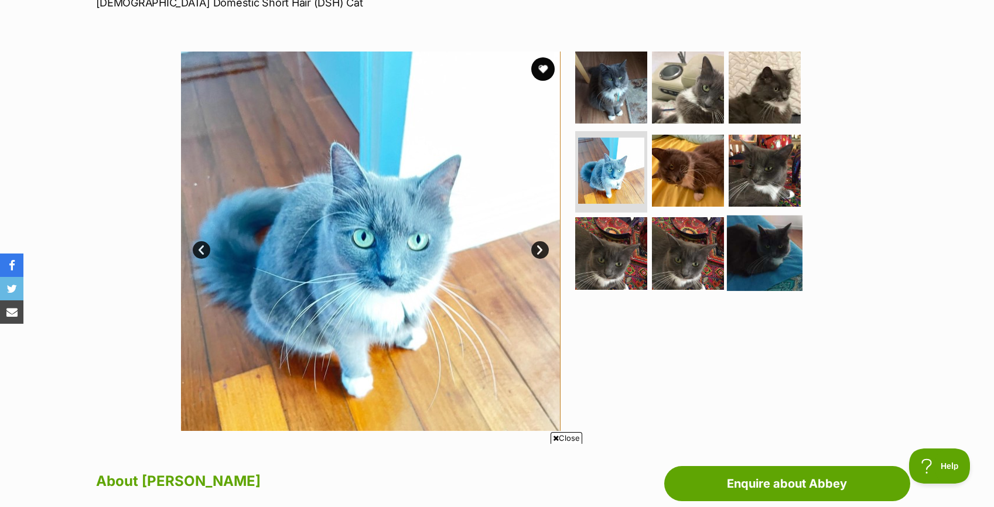
click at [768, 265] on img at bounding box center [765, 254] width 76 height 76
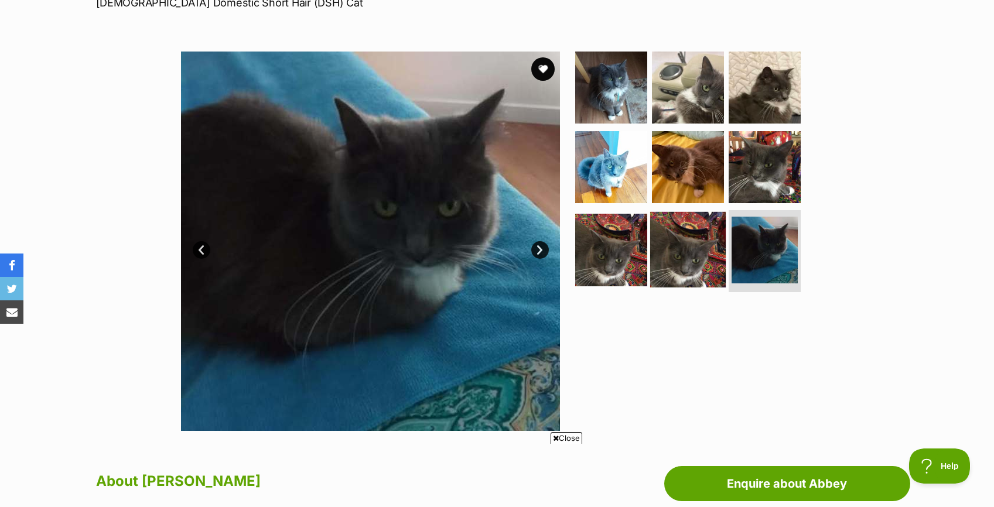
click at [694, 258] on img at bounding box center [688, 250] width 76 height 76
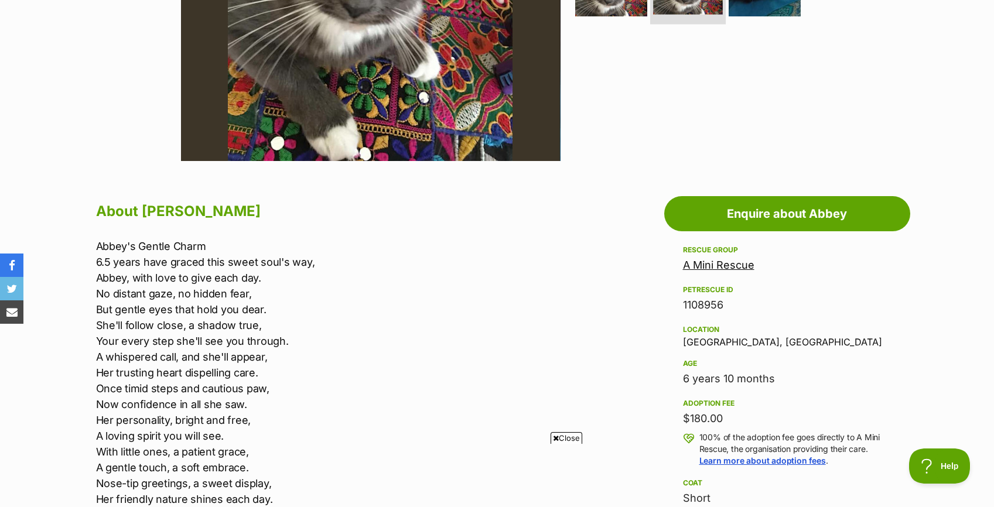
scroll to position [465, 0]
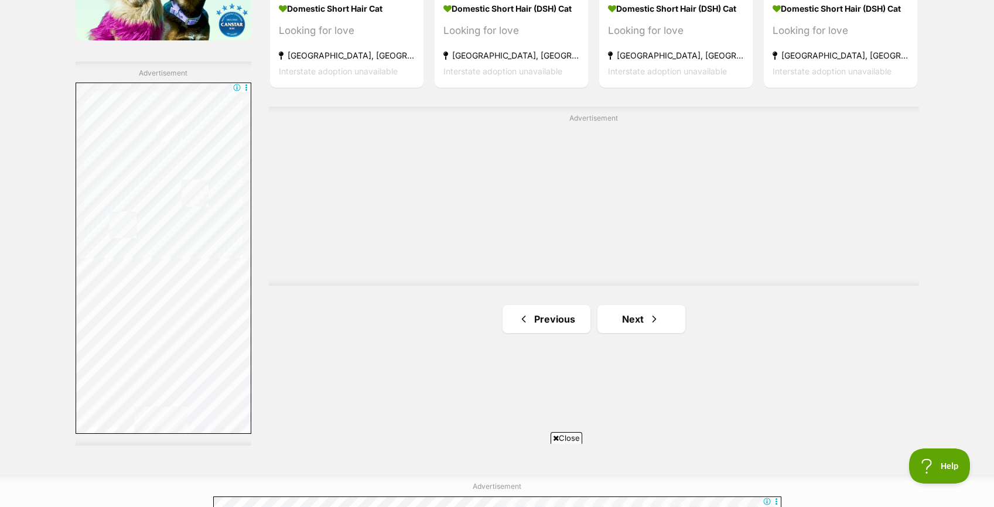
scroll to position [2031, 0]
click at [638, 312] on link "Next" at bounding box center [642, 318] width 88 height 28
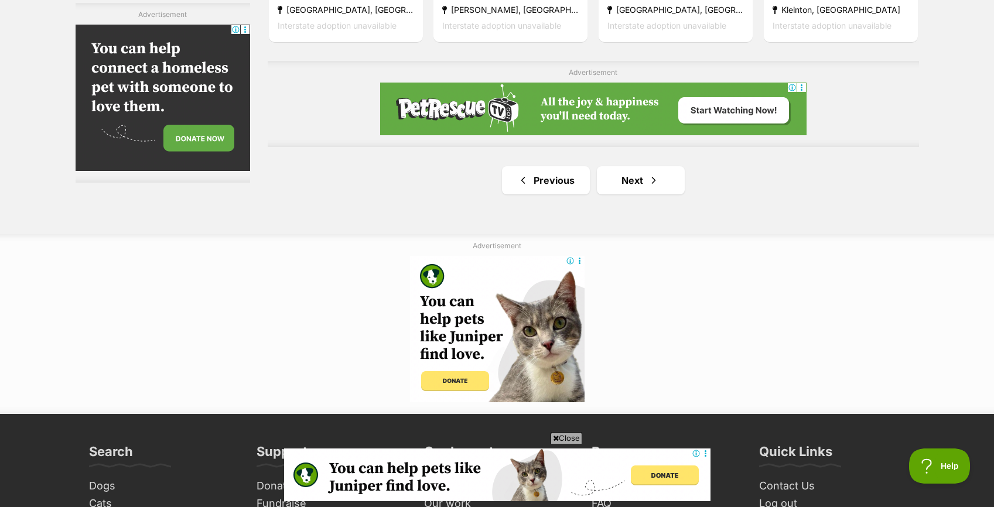
scroll to position [2152, 0]
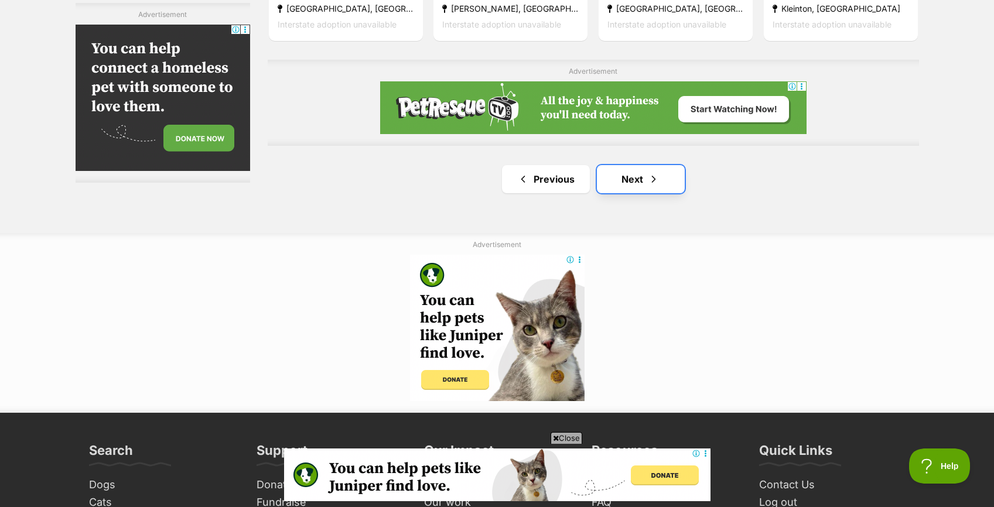
click at [619, 177] on link "Next" at bounding box center [641, 179] width 88 height 28
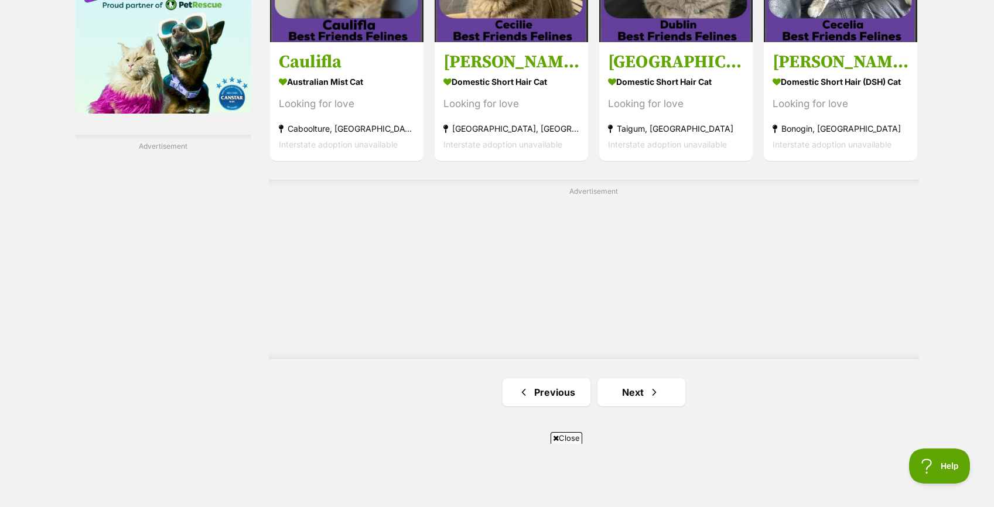
scroll to position [1965, 0]
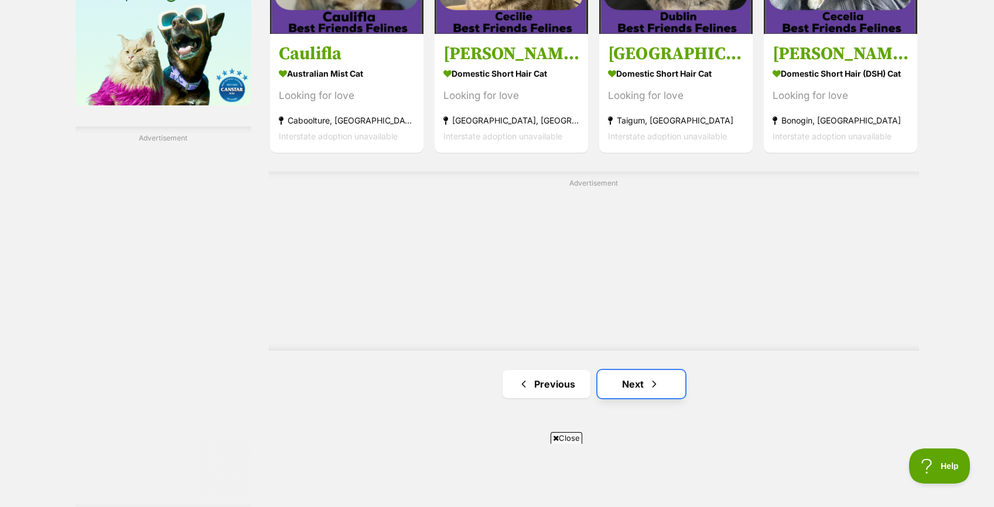
click at [625, 380] on link "Next" at bounding box center [642, 384] width 88 height 28
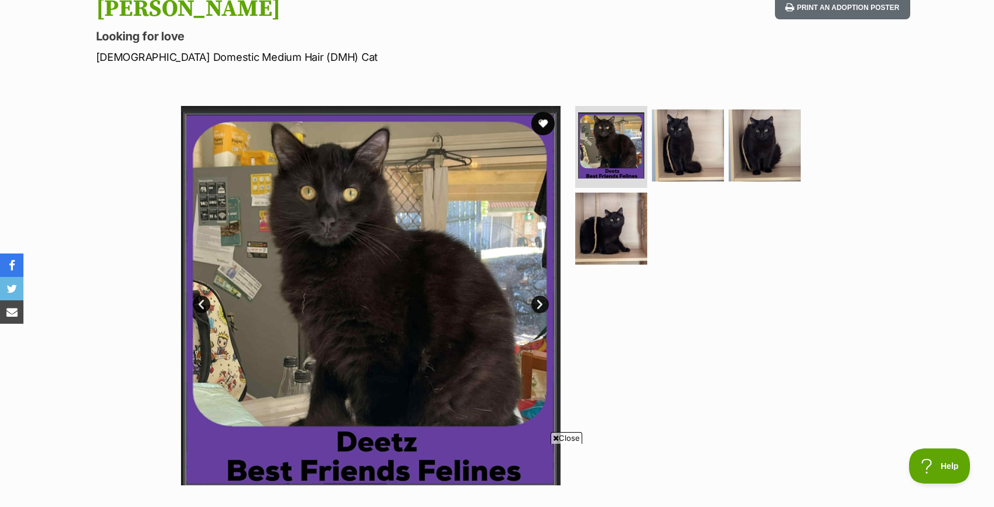
scroll to position [139, 0]
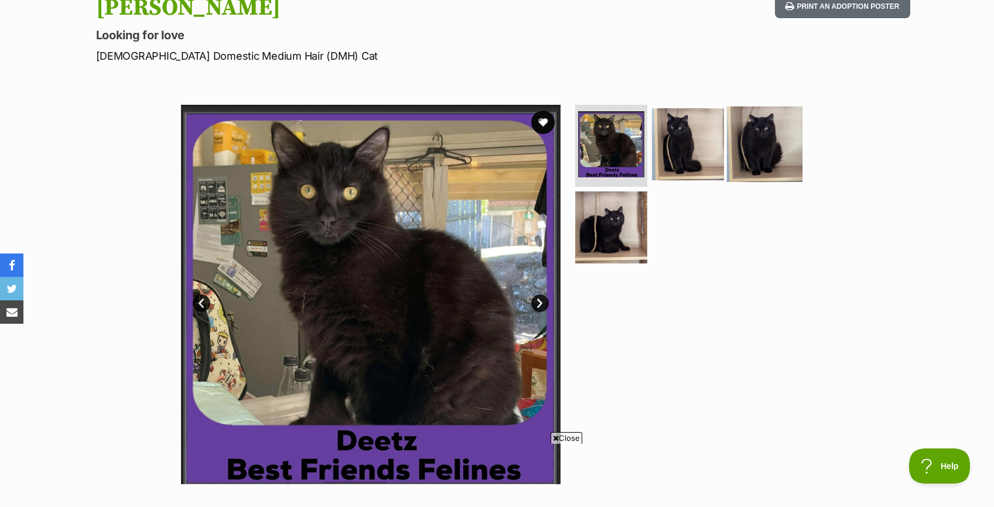
click at [773, 151] on img at bounding box center [765, 145] width 76 height 76
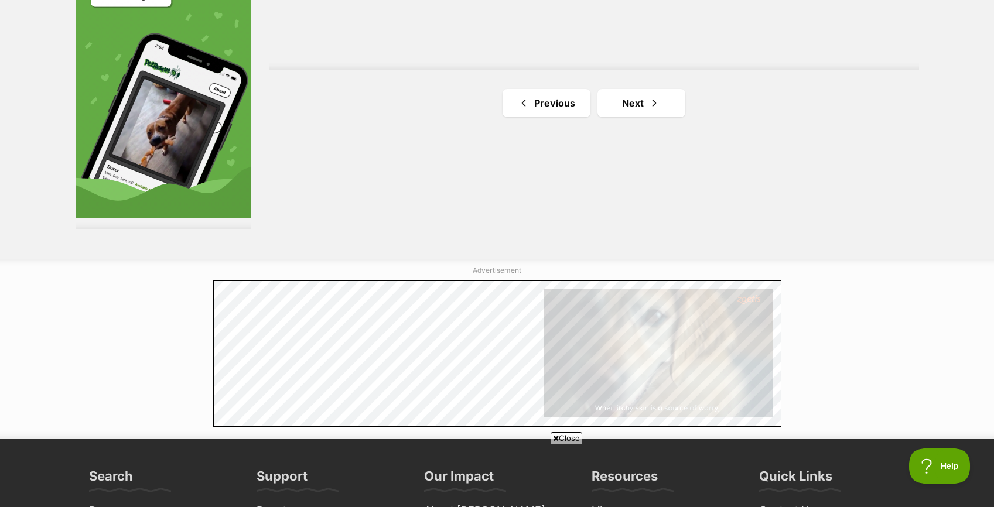
scroll to position [2248, 0]
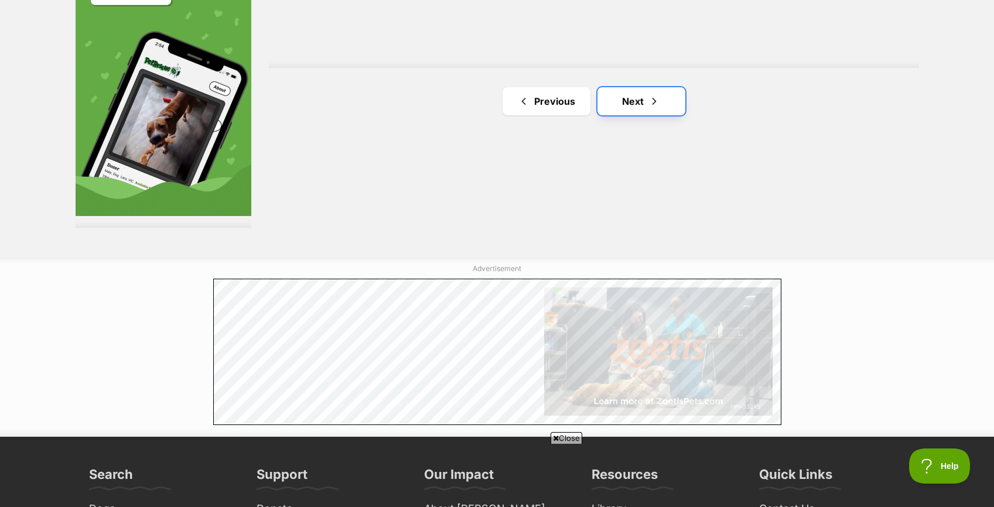
click at [654, 99] on span "Next page" at bounding box center [655, 101] width 12 height 14
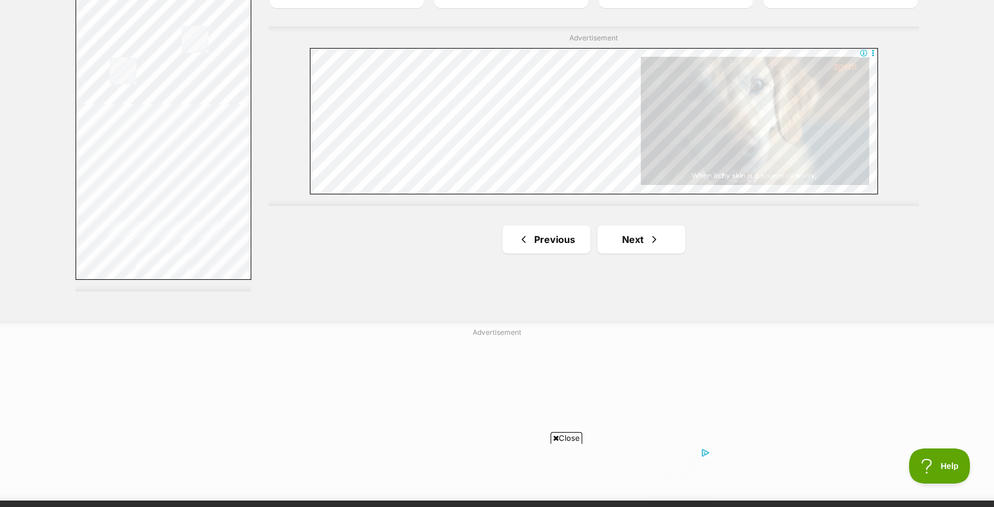
scroll to position [2188, 0]
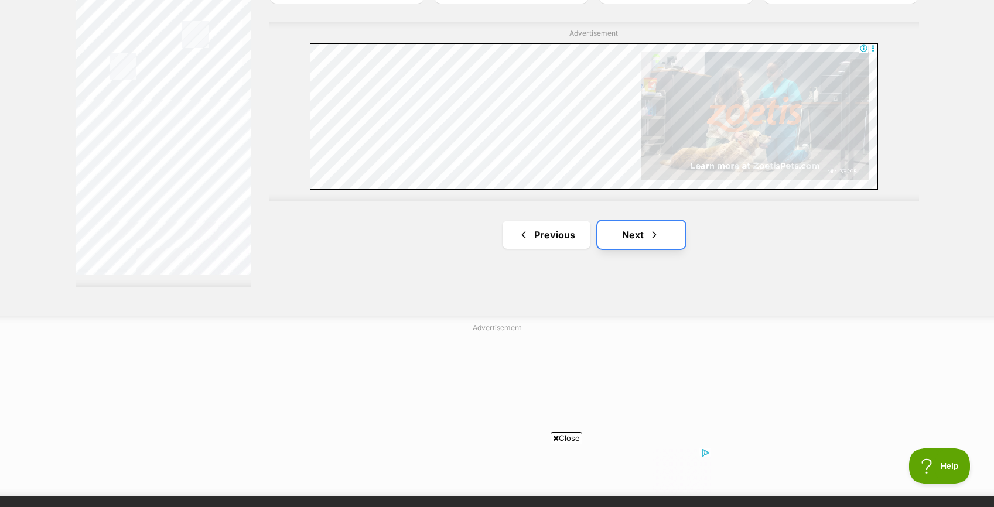
click at [647, 235] on link "Next" at bounding box center [642, 235] width 88 height 28
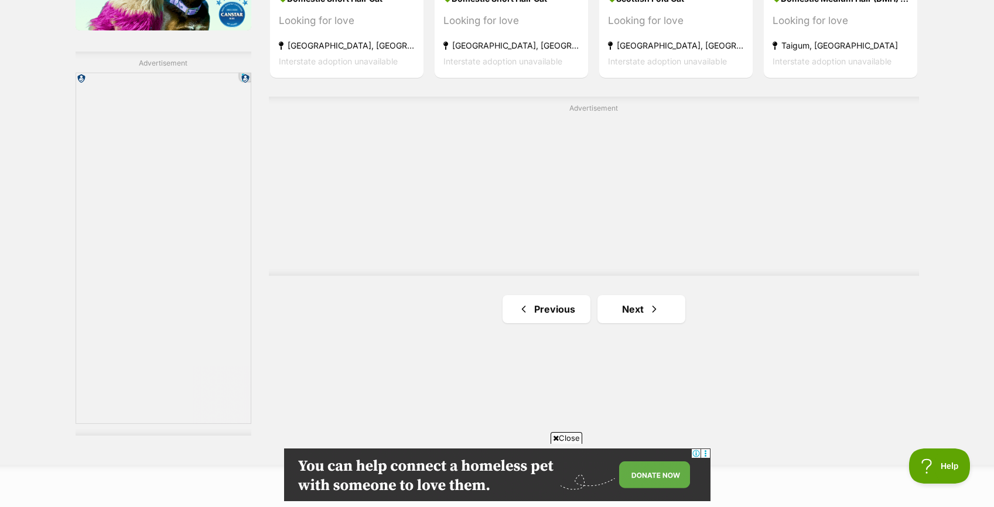
scroll to position [2040, 0]
click at [649, 298] on link "Next" at bounding box center [642, 309] width 88 height 28
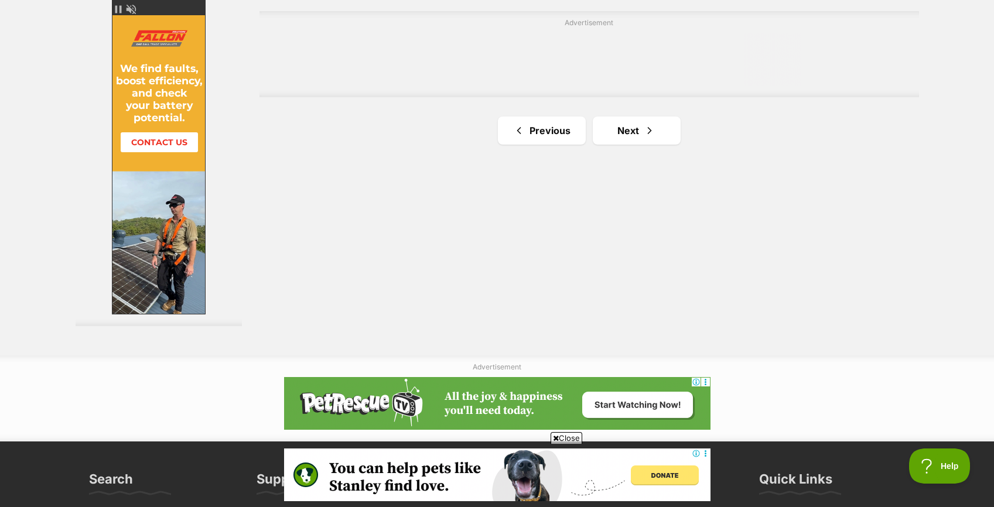
scroll to position [2160, 0]
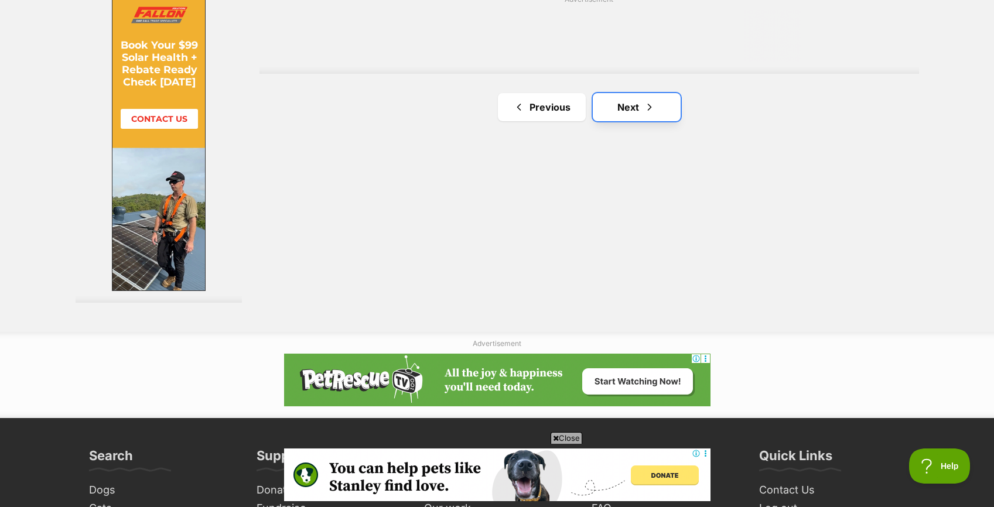
click at [647, 111] on span "Next page" at bounding box center [650, 107] width 12 height 14
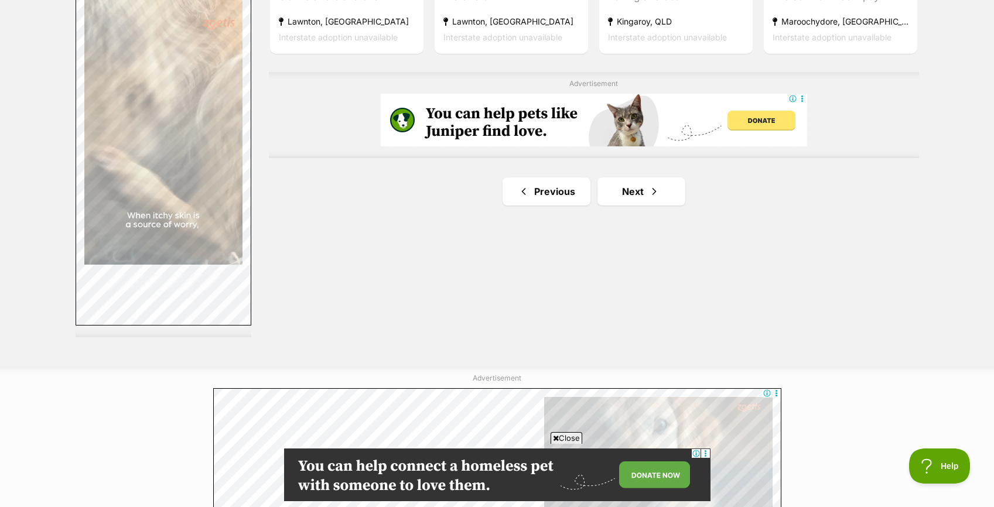
scroll to position [2141, 0]
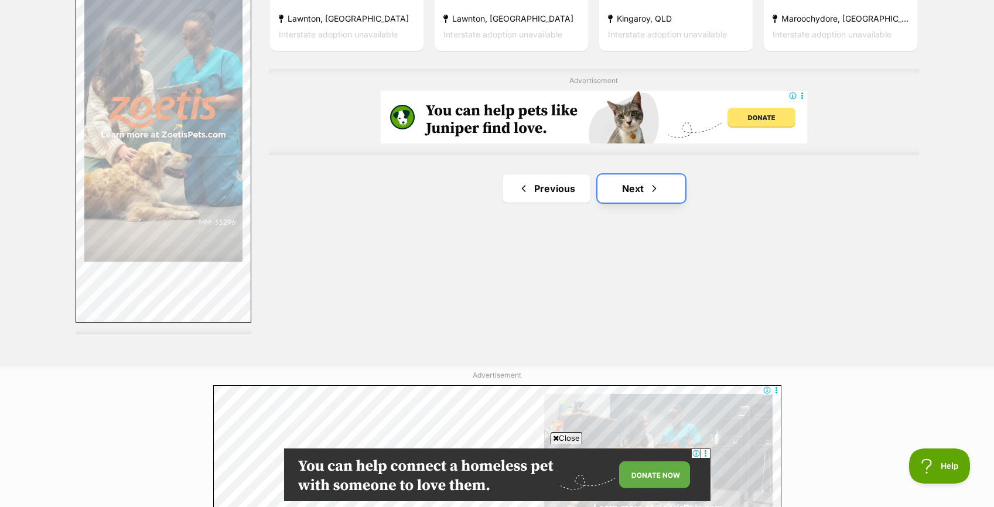
click at [650, 192] on span "Next page" at bounding box center [655, 189] width 12 height 14
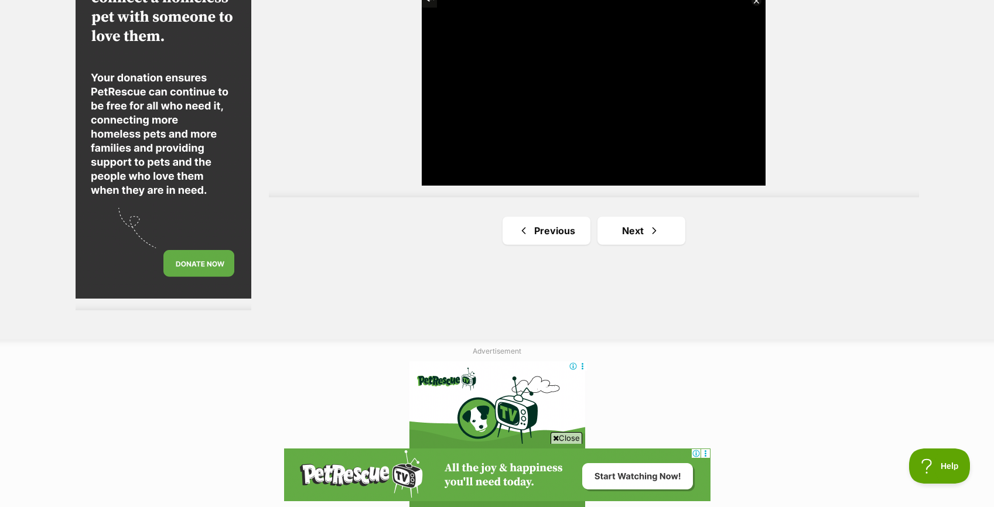
scroll to position [2176, 0]
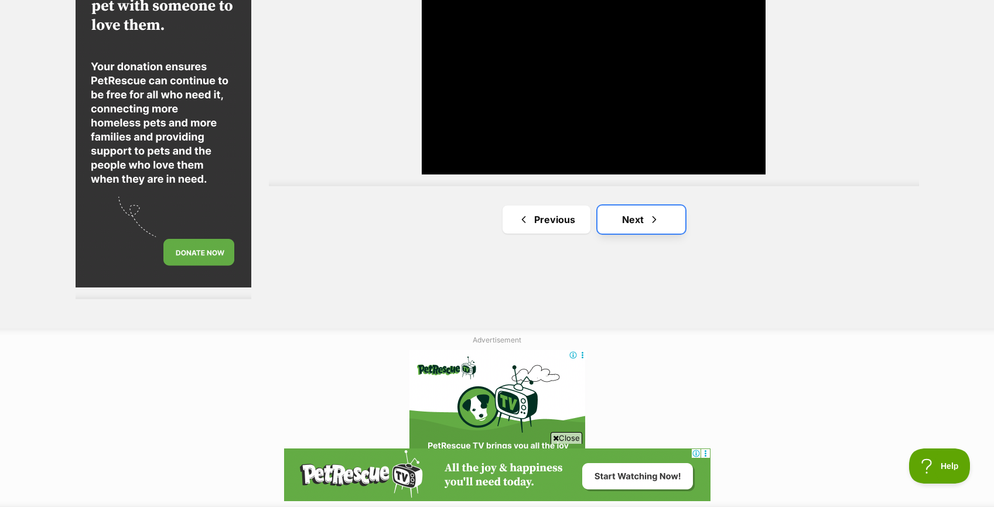
click at [641, 209] on link "Next" at bounding box center [642, 220] width 88 height 28
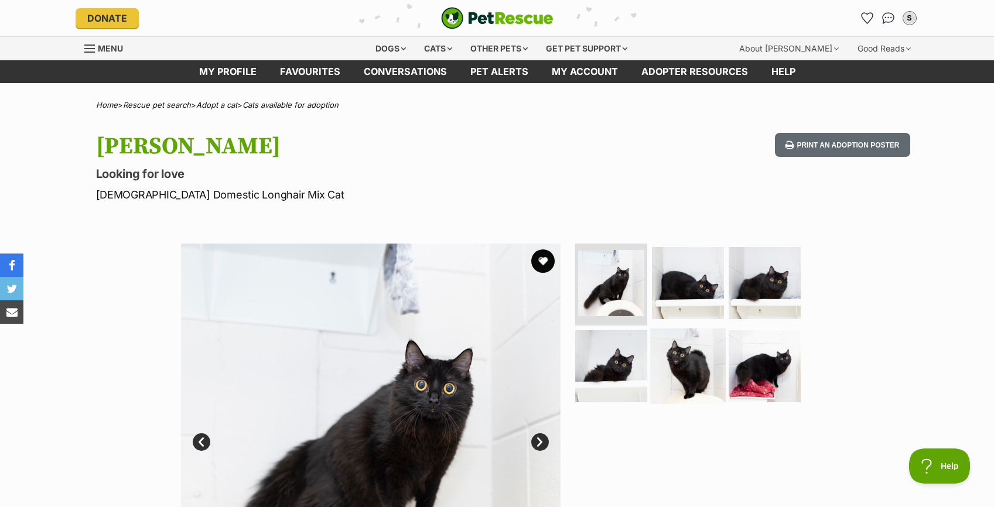
click at [695, 346] on img at bounding box center [688, 366] width 76 height 76
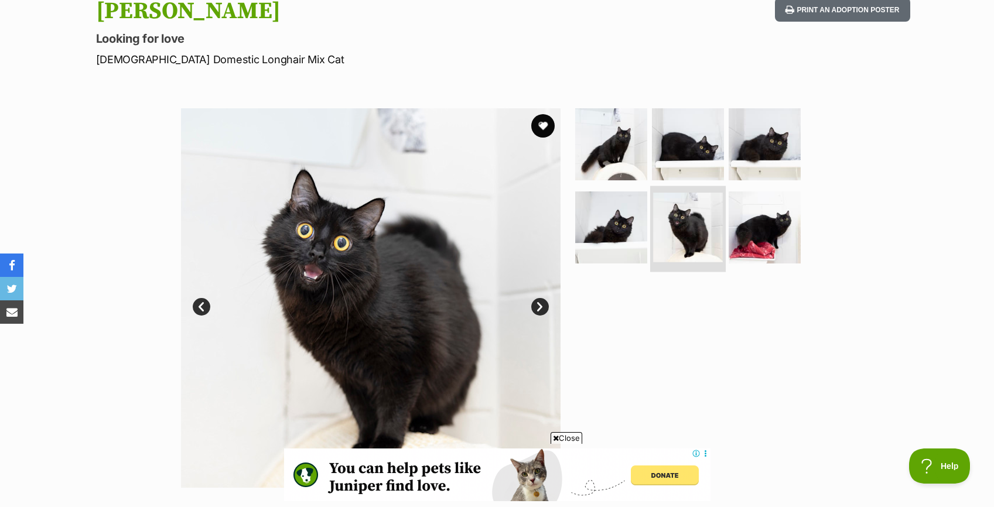
click at [683, 223] on img at bounding box center [688, 228] width 70 height 70
click at [615, 217] on img at bounding box center [612, 227] width 76 height 76
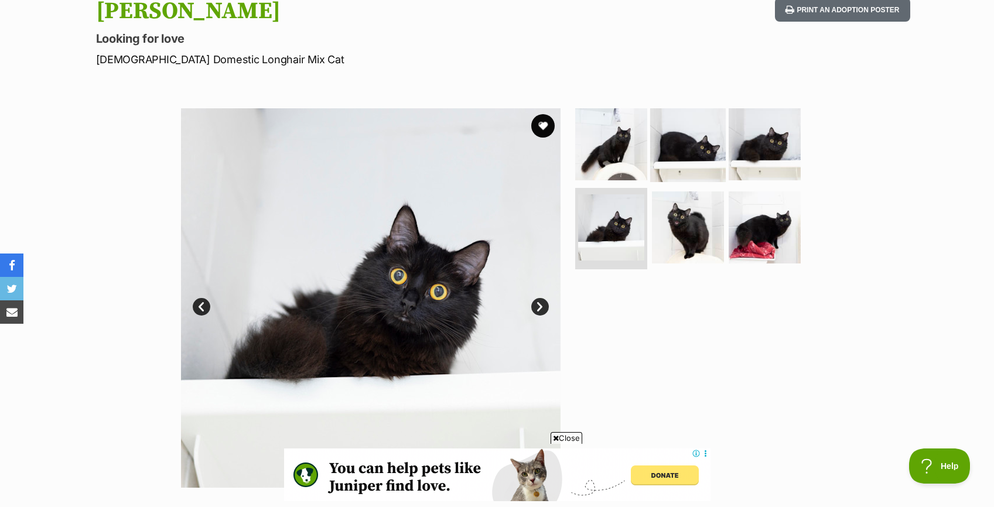
click at [691, 152] on img at bounding box center [688, 145] width 76 height 76
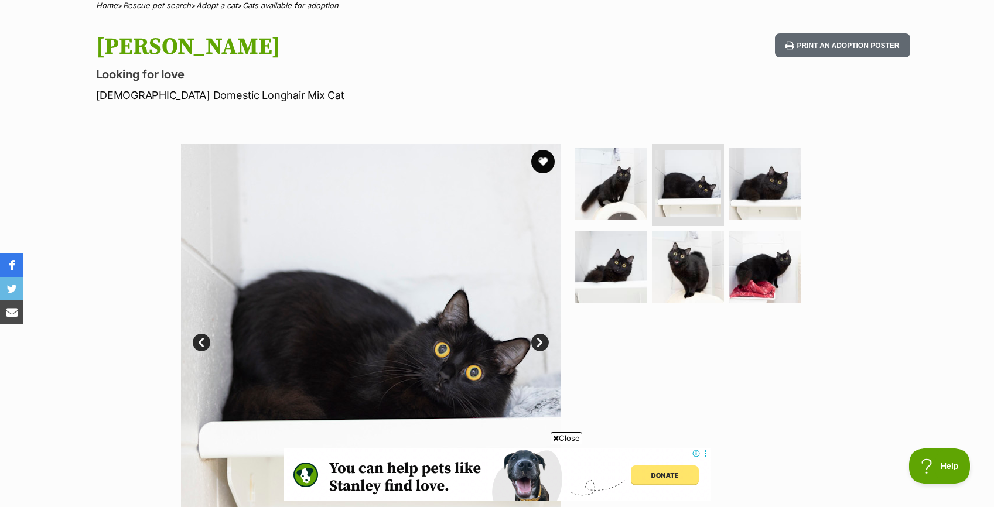
scroll to position [98, 0]
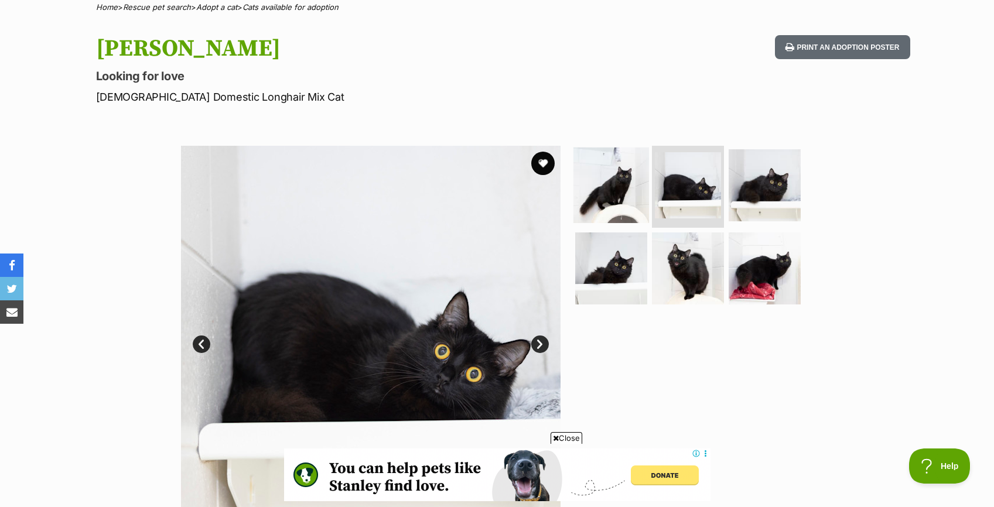
click at [640, 183] on img at bounding box center [612, 186] width 76 height 76
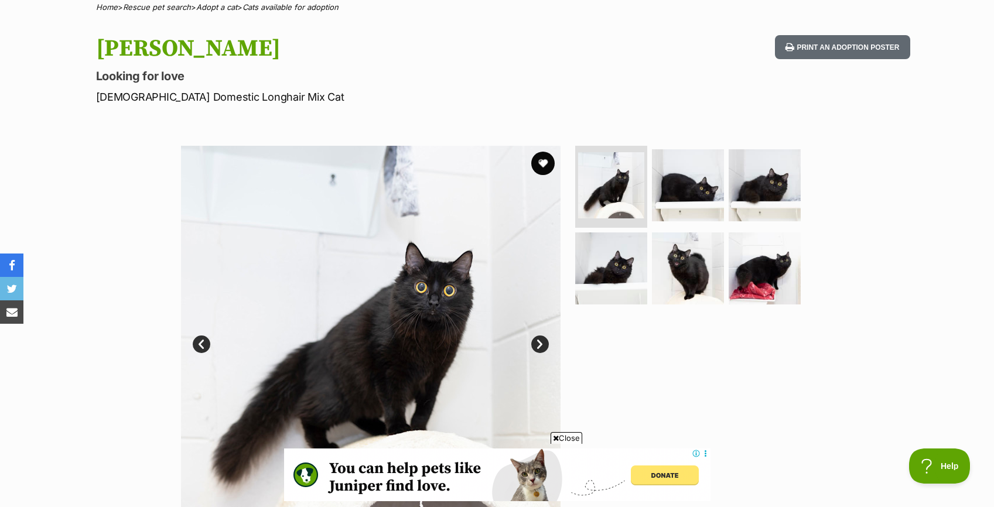
scroll to position [0, 0]
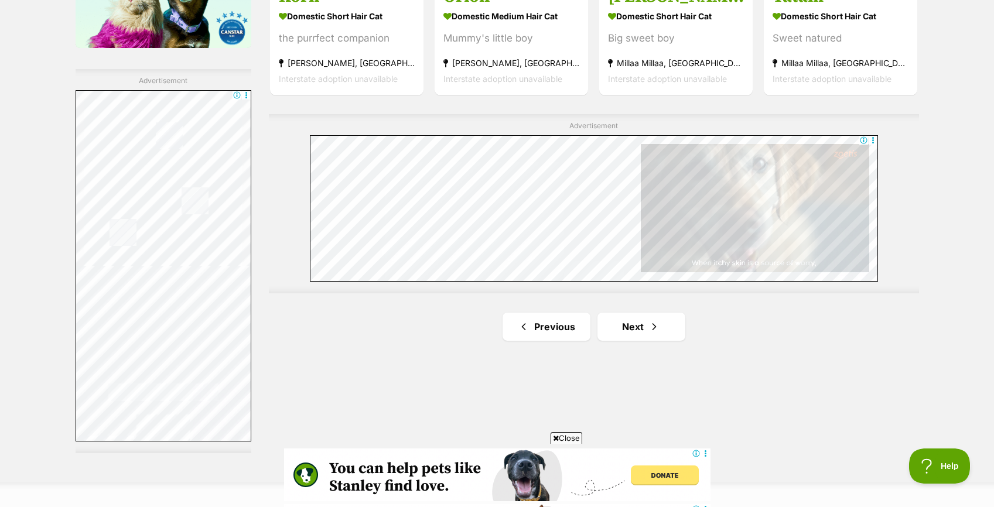
scroll to position [2023, 0]
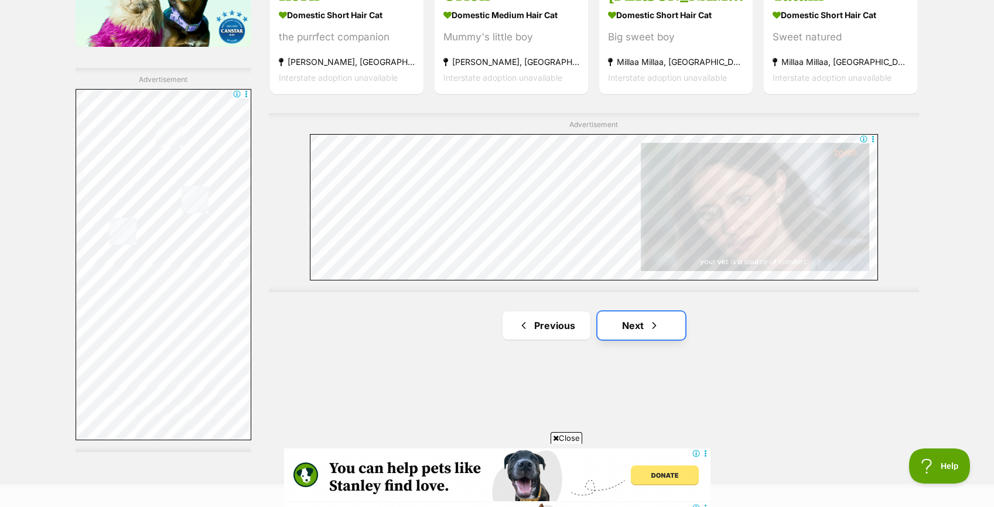
click at [653, 319] on span "Next page" at bounding box center [655, 326] width 12 height 14
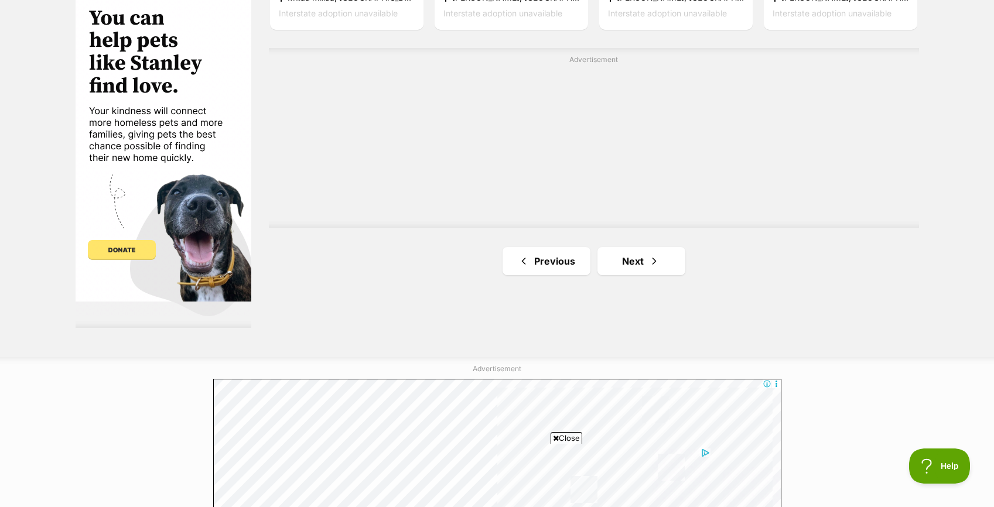
scroll to position [2163, 0]
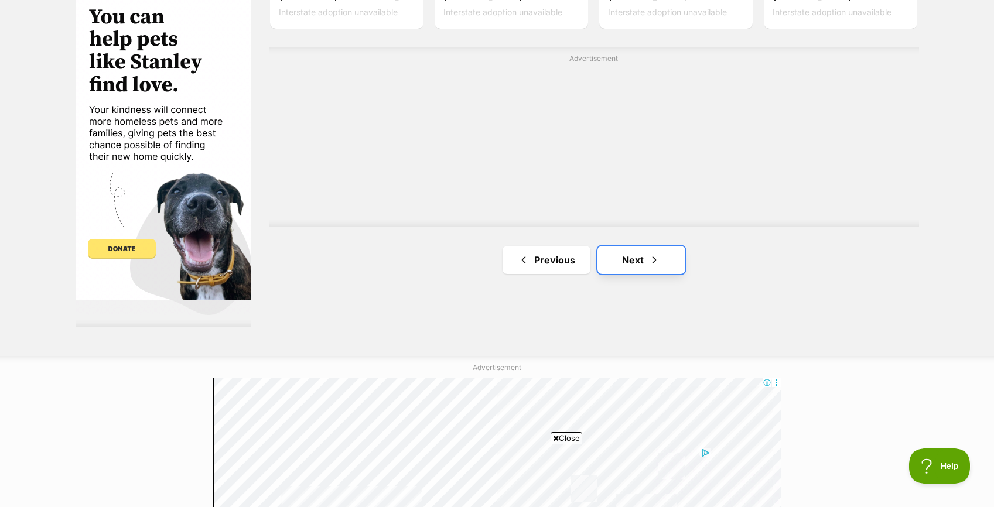
click at [646, 262] on link "Next" at bounding box center [642, 260] width 88 height 28
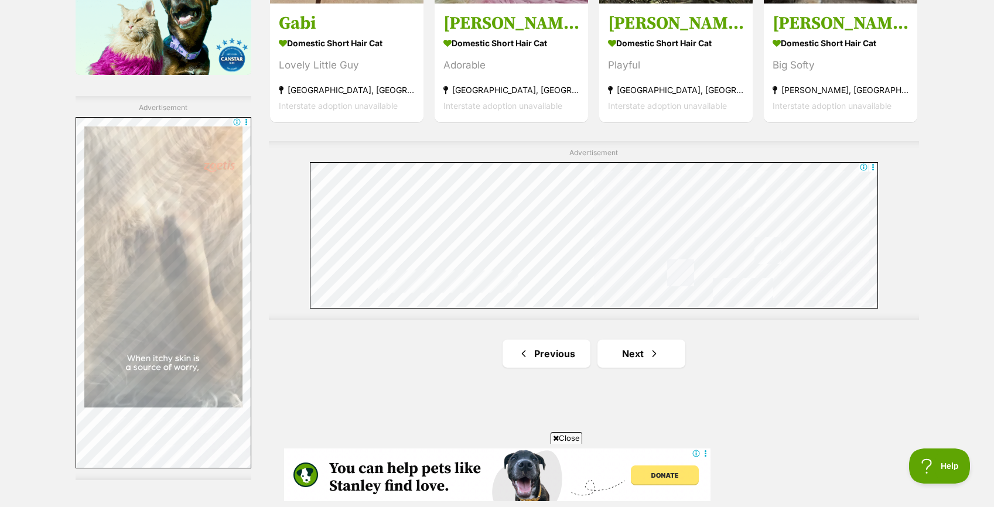
scroll to position [1996, 0]
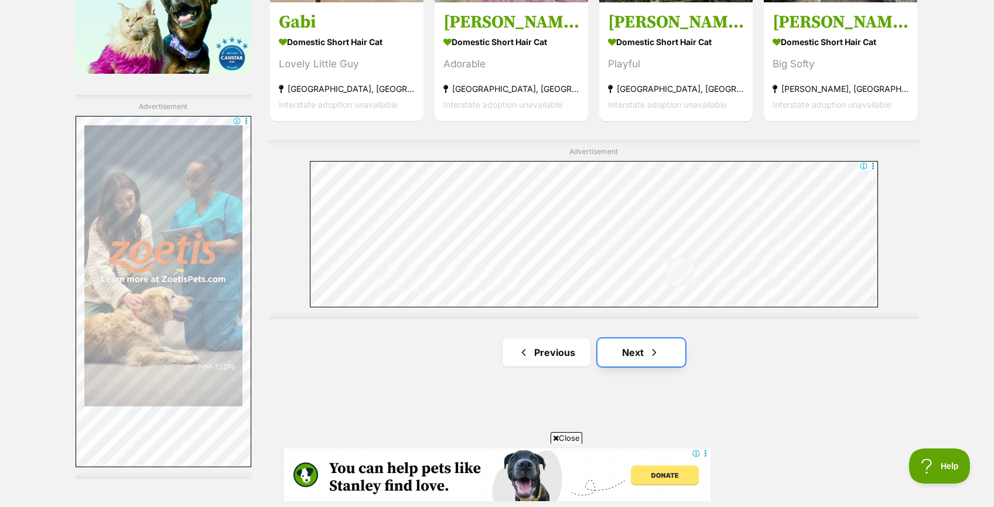
click at [648, 350] on link "Next" at bounding box center [642, 353] width 88 height 28
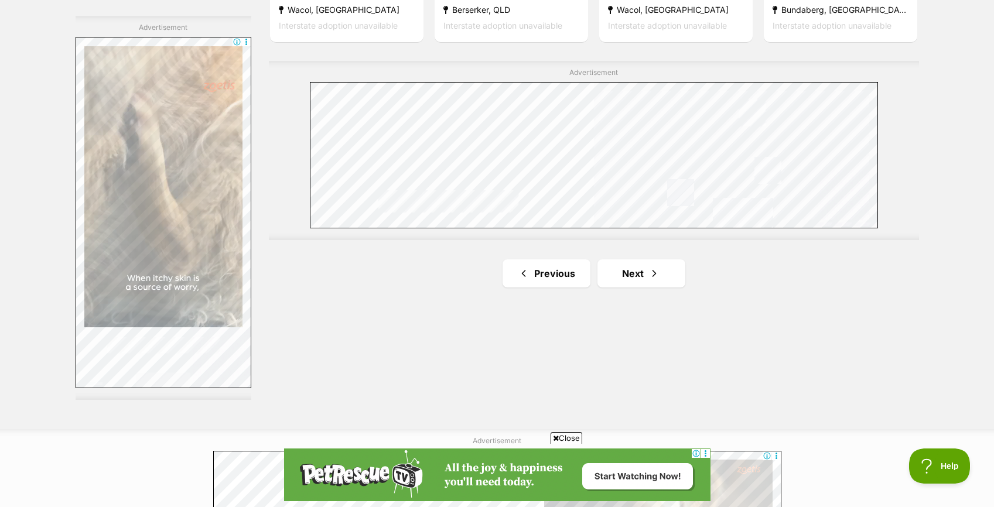
scroll to position [2076, 0]
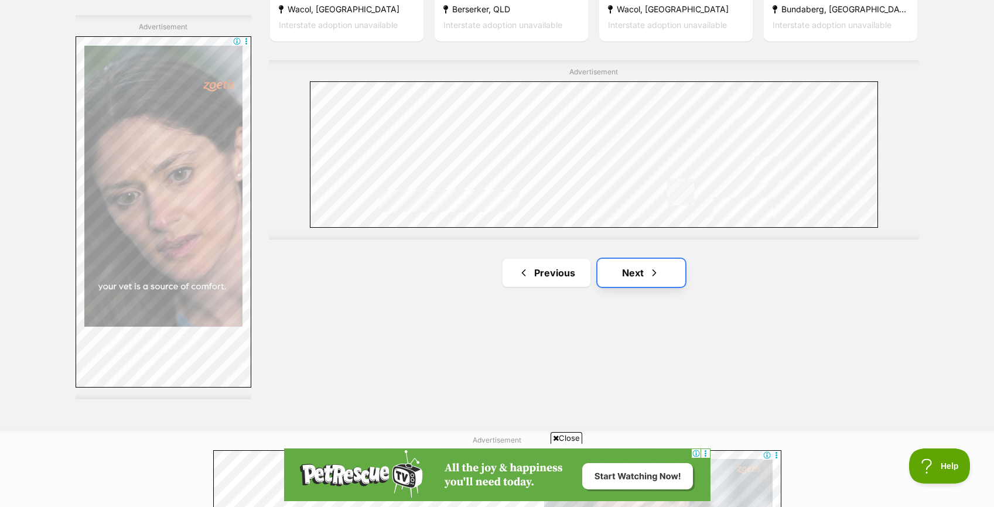
click at [645, 276] on link "Next" at bounding box center [642, 273] width 88 height 28
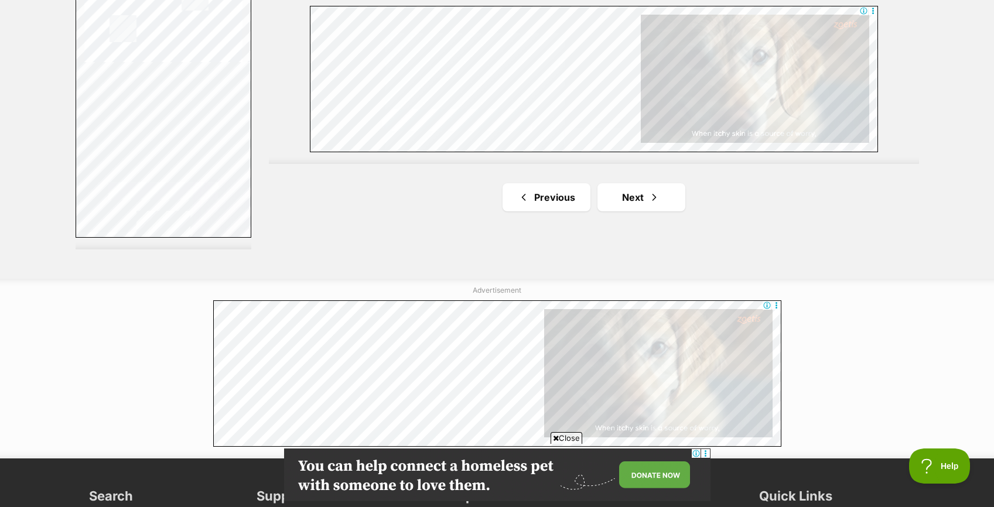
scroll to position [2227, 0]
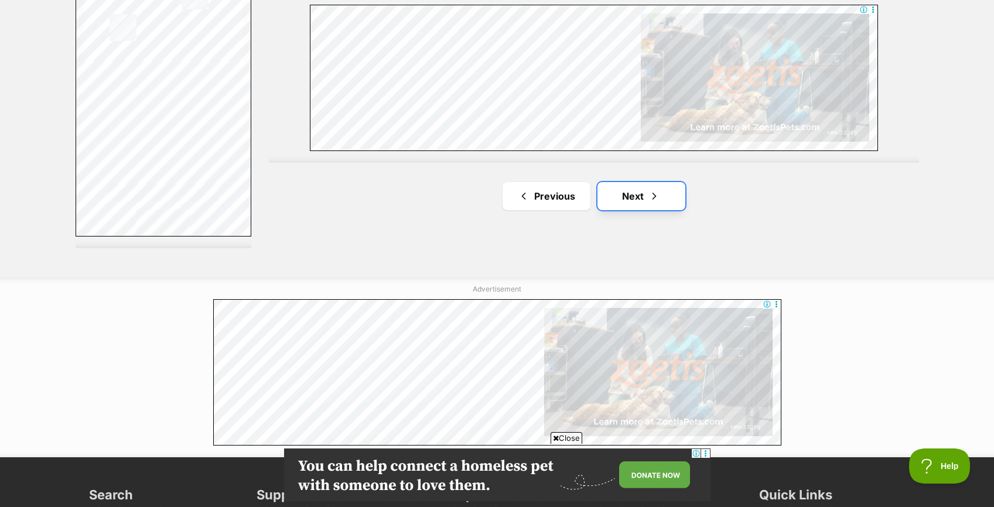
click at [637, 186] on link "Next" at bounding box center [642, 196] width 88 height 28
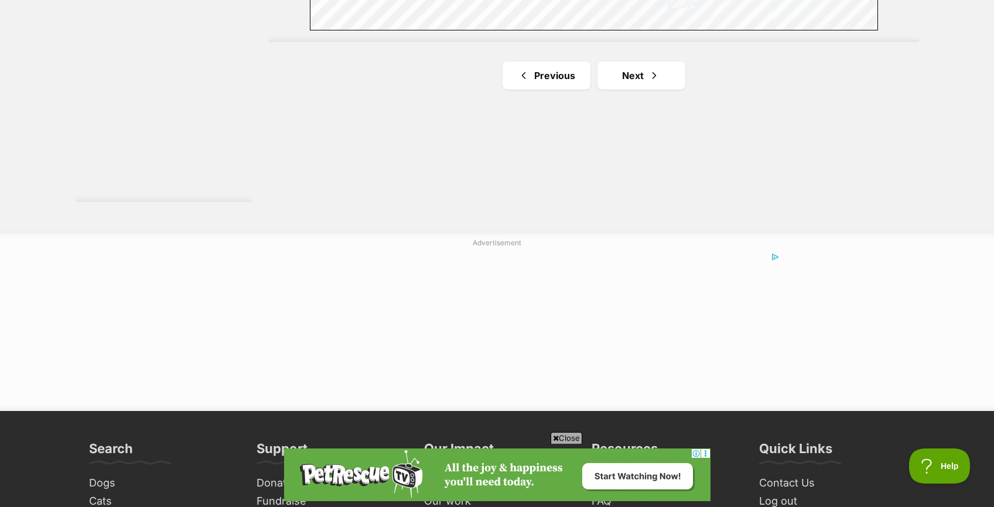
scroll to position [2272, 0]
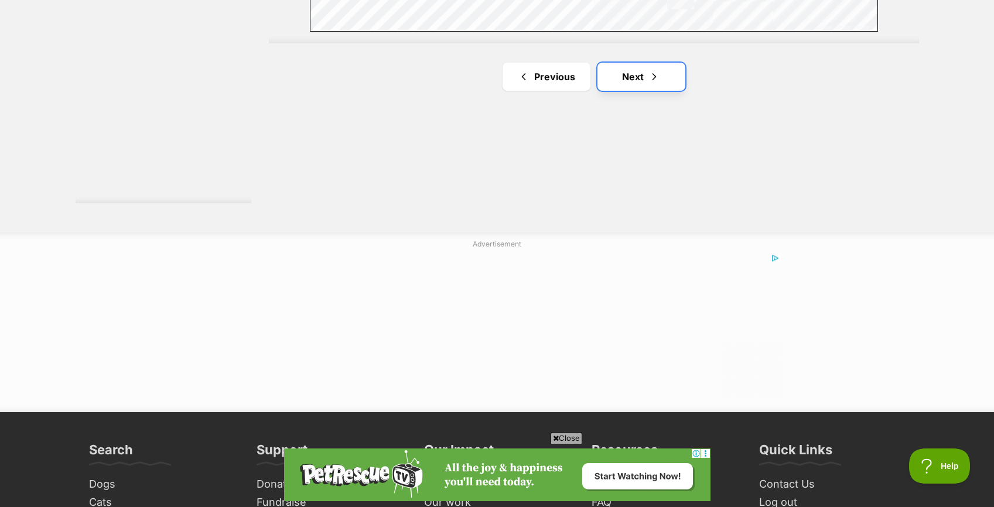
click at [631, 78] on link "Next" at bounding box center [642, 77] width 88 height 28
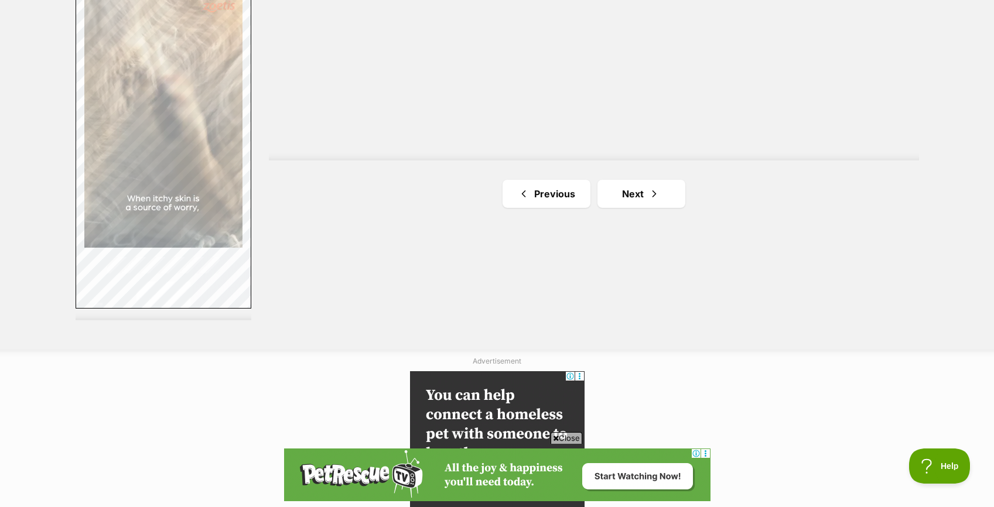
scroll to position [2156, 0]
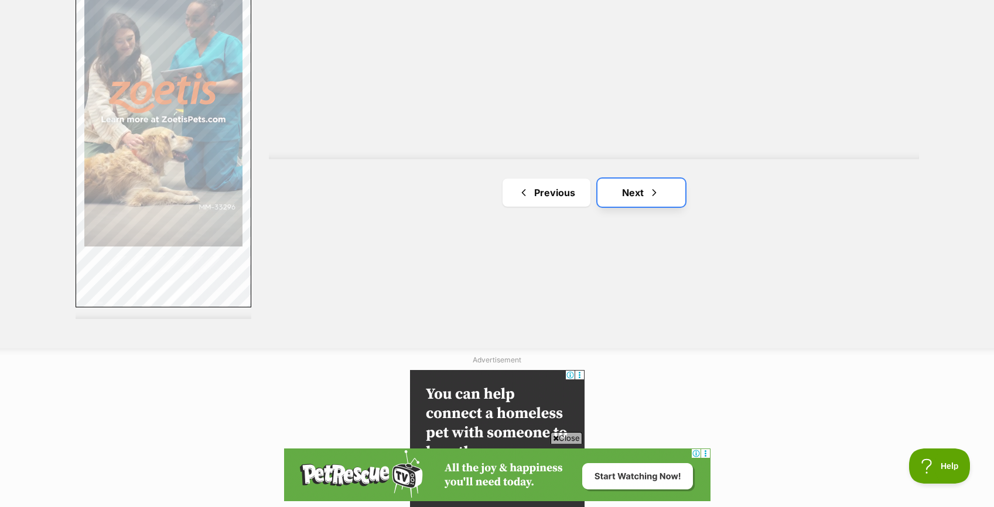
click at [609, 197] on link "Next" at bounding box center [642, 193] width 88 height 28
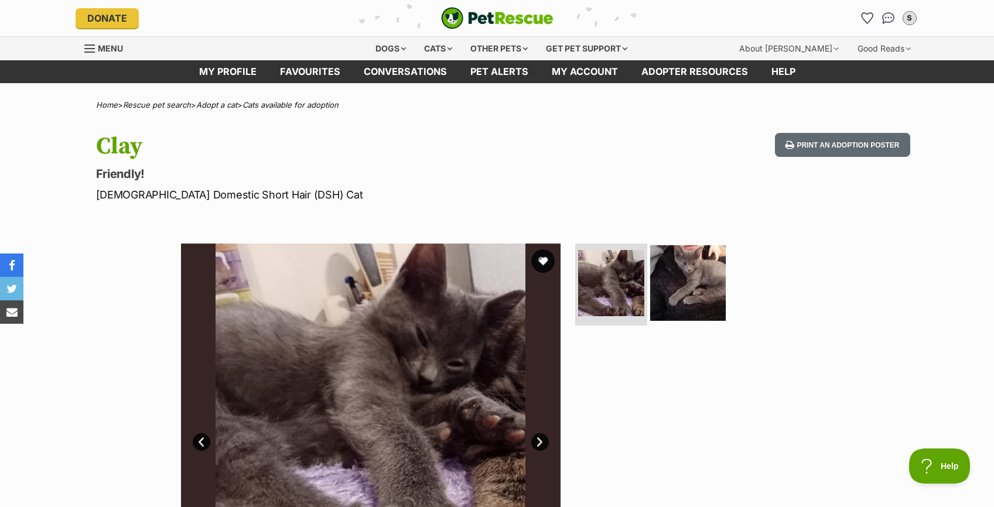
click at [681, 299] on img at bounding box center [688, 284] width 76 height 76
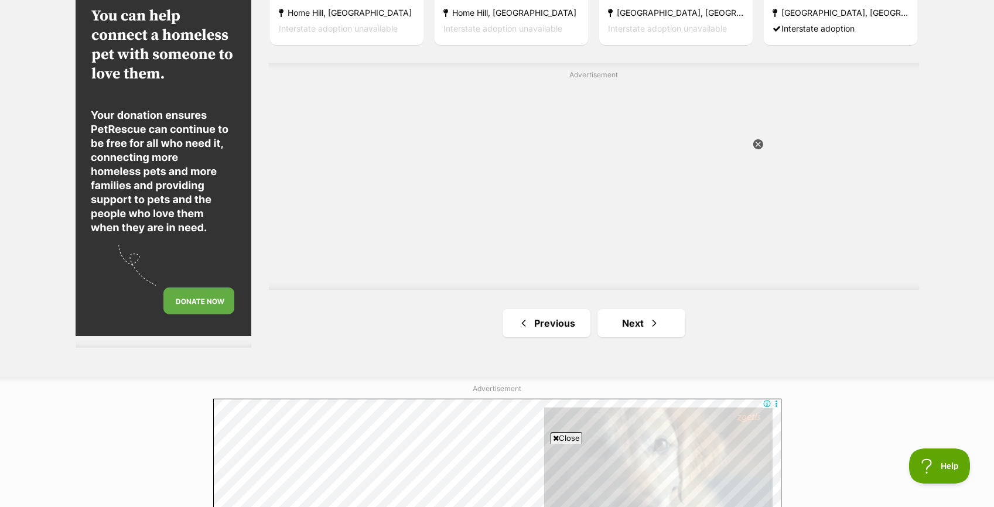
scroll to position [2147, 0]
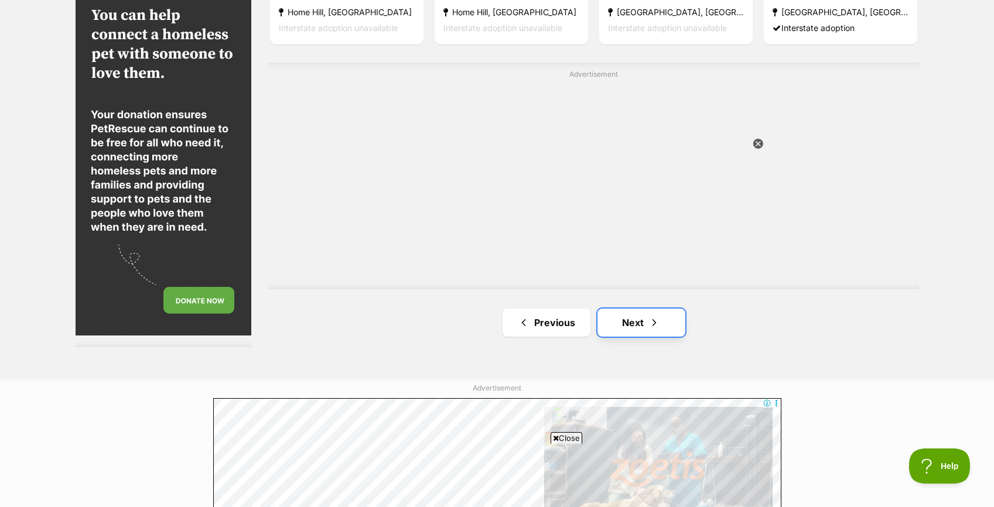
click at [635, 322] on link "Next" at bounding box center [642, 323] width 88 height 28
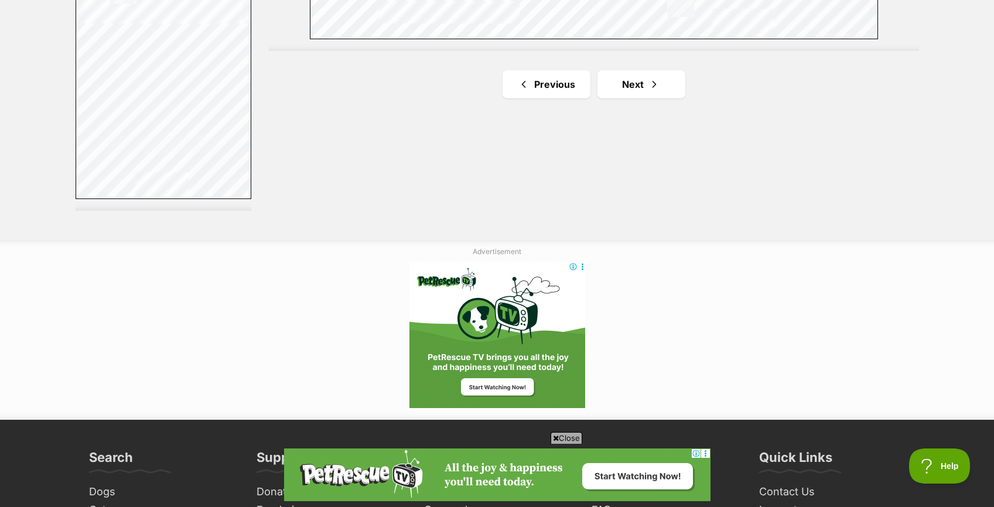
scroll to position [2270, 0]
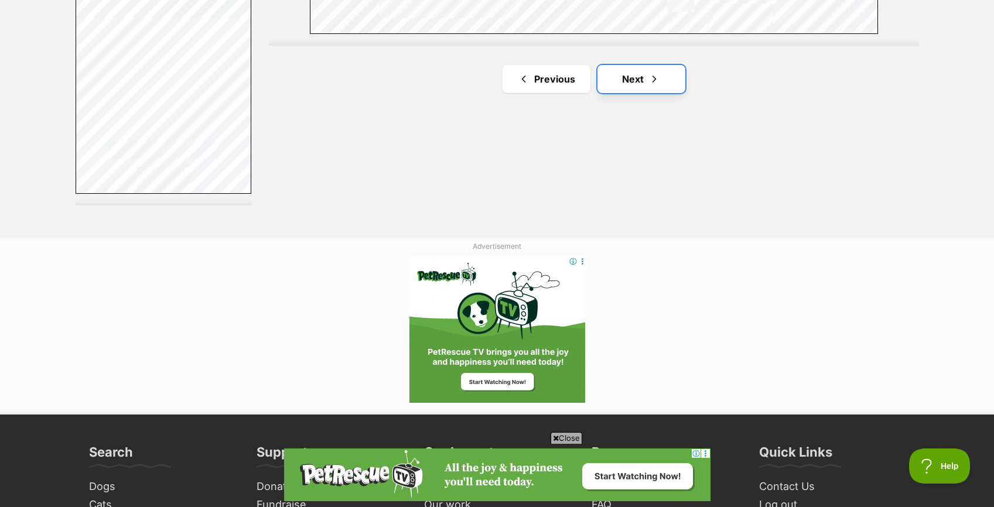
click at [625, 81] on link "Next" at bounding box center [642, 79] width 88 height 28
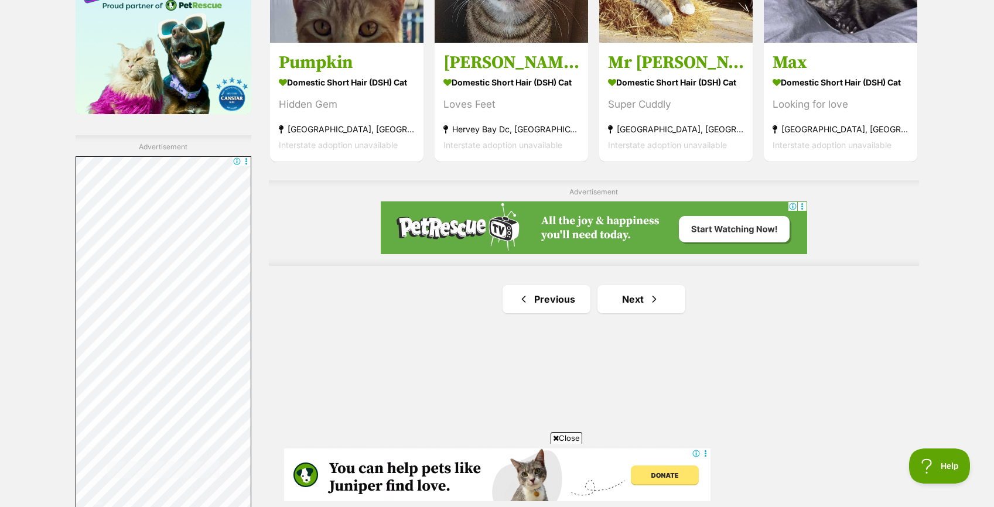
scroll to position [1958, 0]
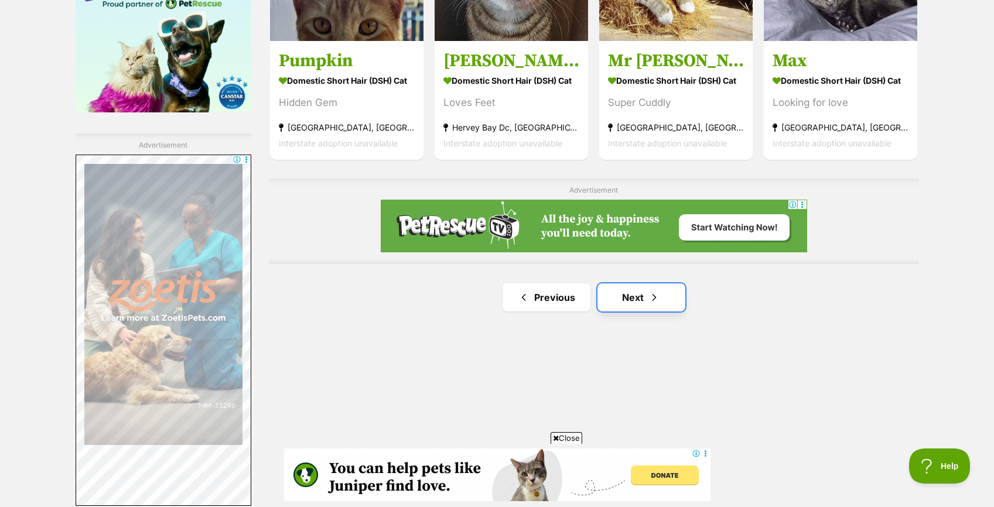
click at [671, 299] on link "Next" at bounding box center [642, 298] width 88 height 28
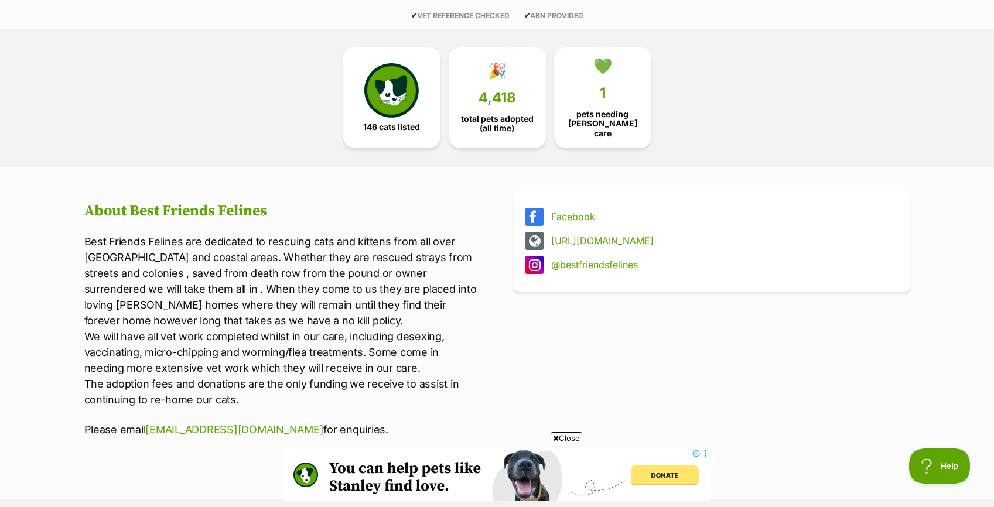
scroll to position [278, 0]
click at [671, 237] on link "http://www.bestfriendsfelines.com/" at bounding box center [722, 241] width 343 height 11
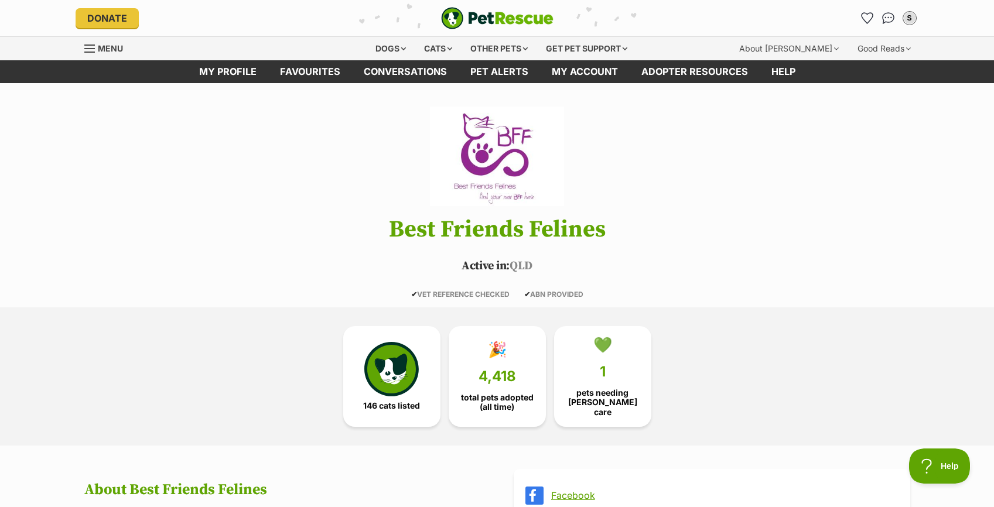
scroll to position [0, 0]
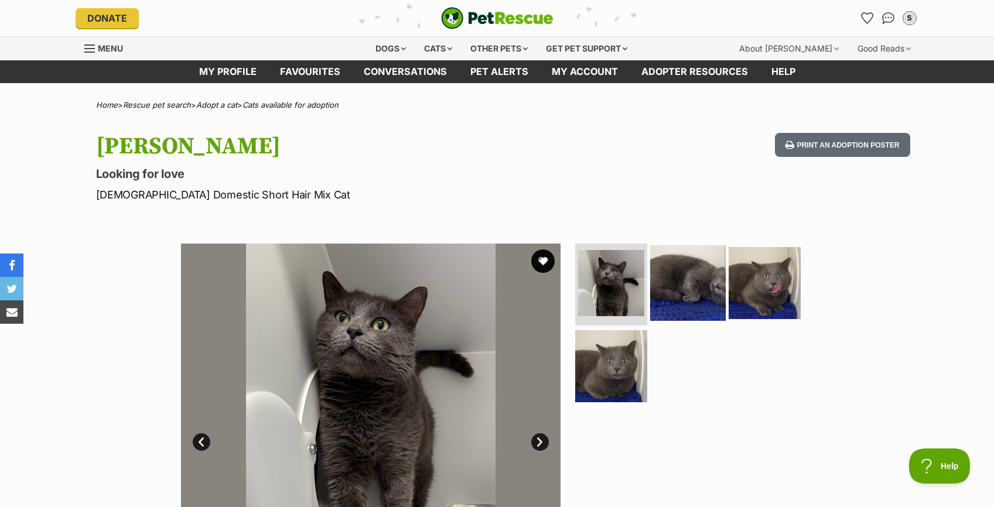
click at [709, 302] on img at bounding box center [688, 284] width 76 height 76
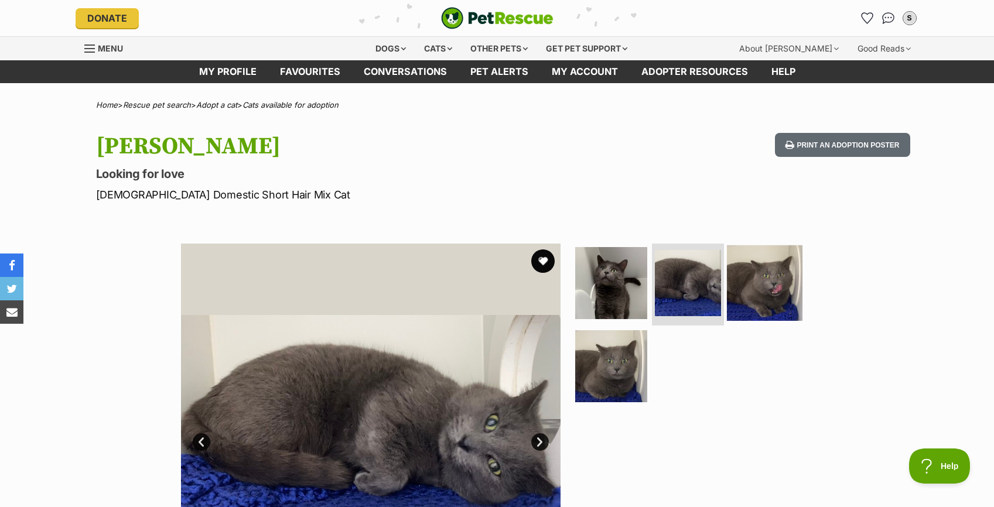
click at [751, 291] on img at bounding box center [765, 284] width 76 height 76
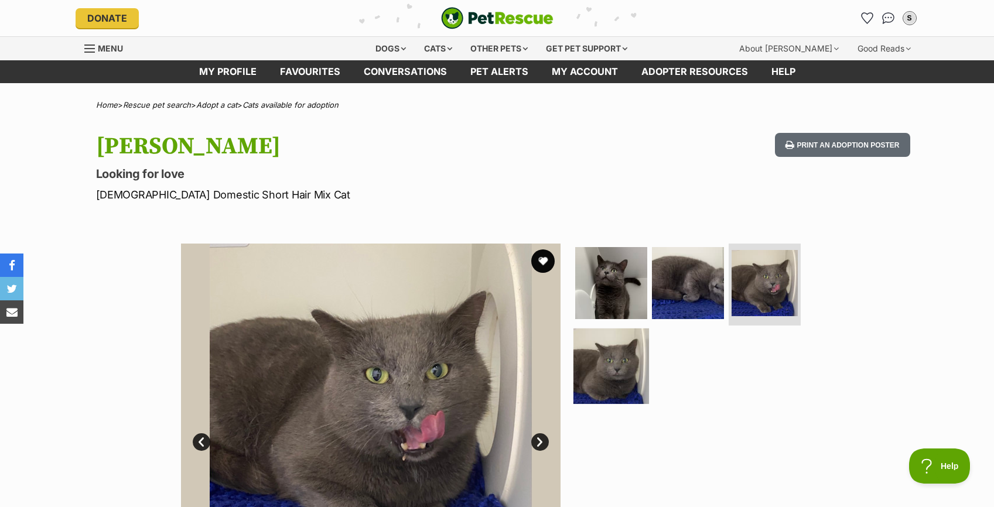
click at [624, 370] on img at bounding box center [612, 366] width 76 height 76
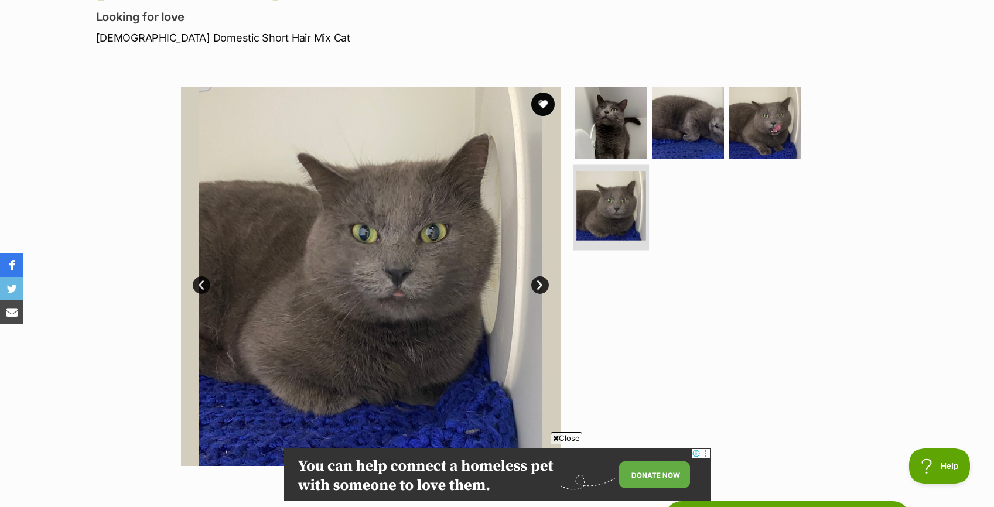
scroll to position [165, 0]
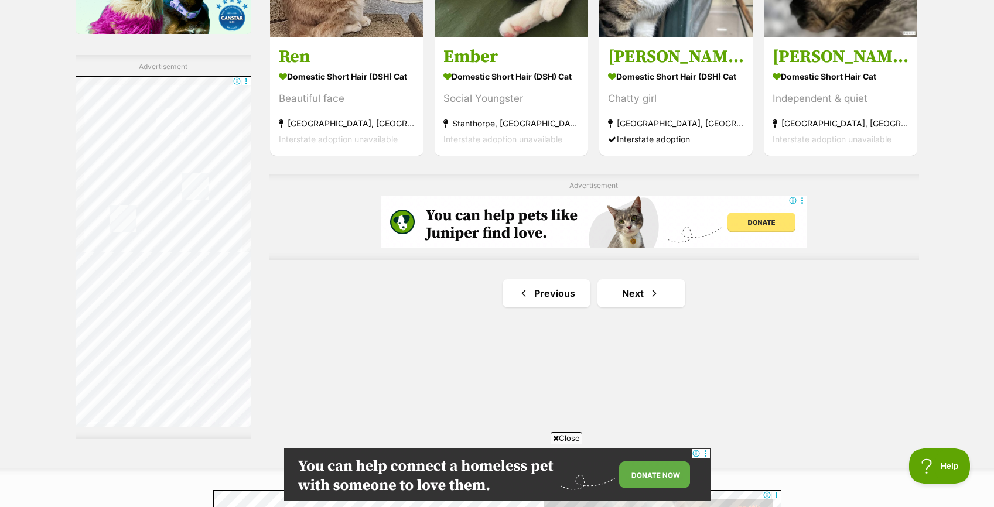
scroll to position [2039, 0]
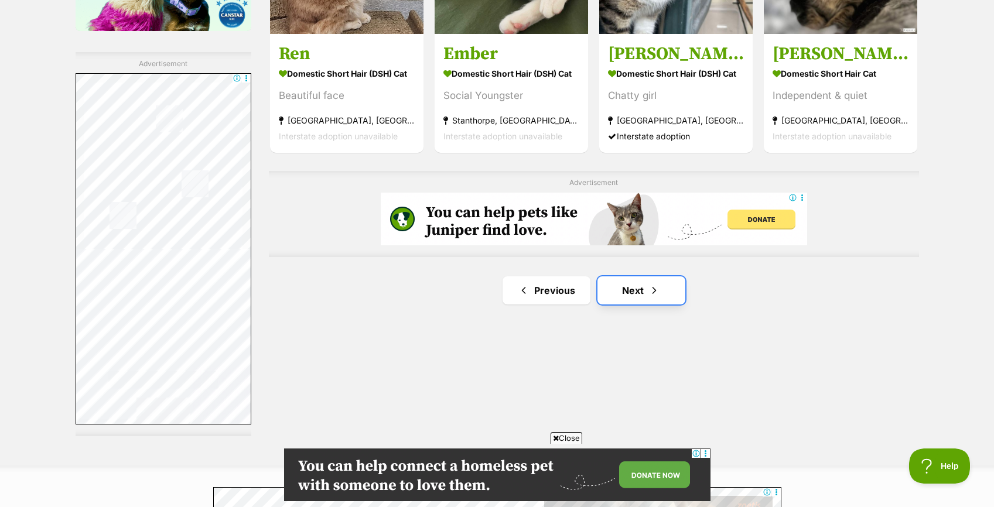
click at [653, 279] on link "Next" at bounding box center [642, 291] width 88 height 28
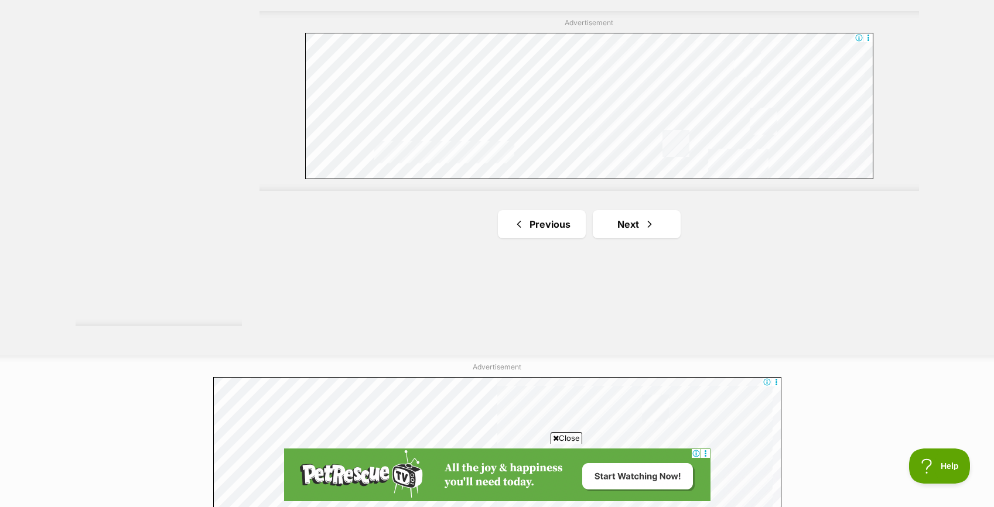
scroll to position [2140, 0]
click at [629, 226] on link "Next" at bounding box center [637, 221] width 88 height 28
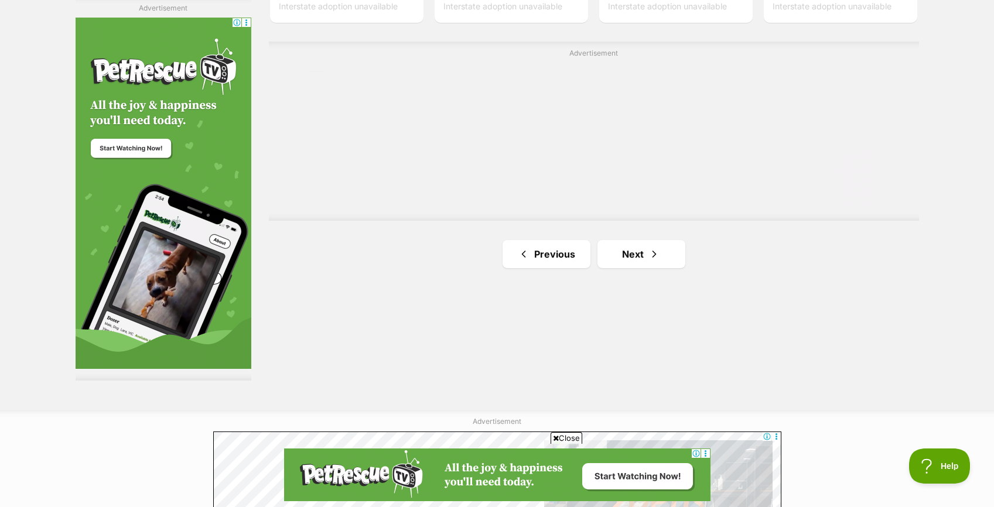
scroll to position [2099, 0]
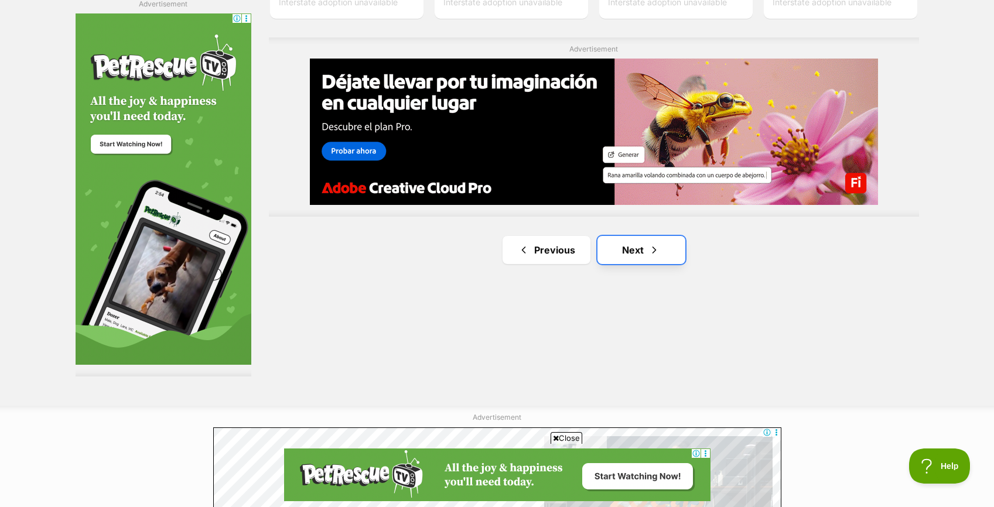
click at [639, 242] on link "Next" at bounding box center [642, 250] width 88 height 28
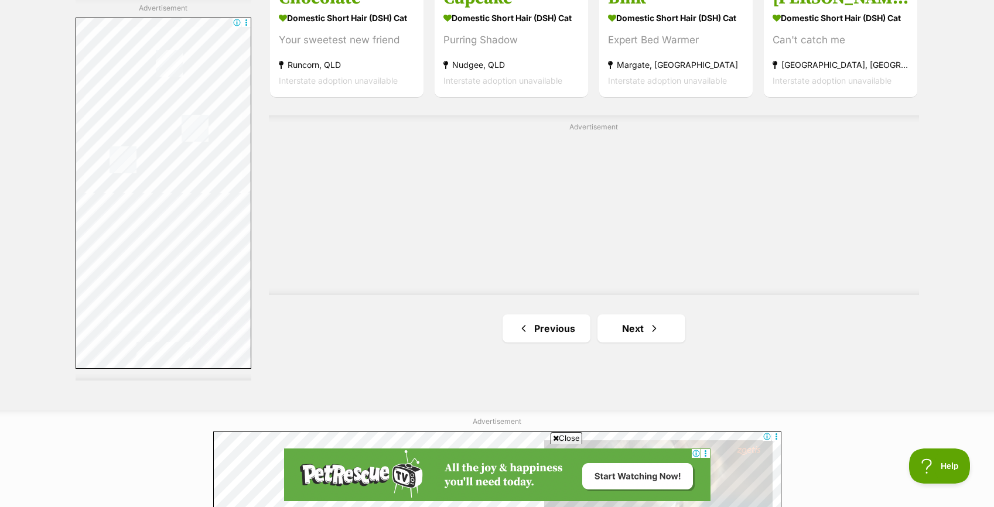
scroll to position [2103, 0]
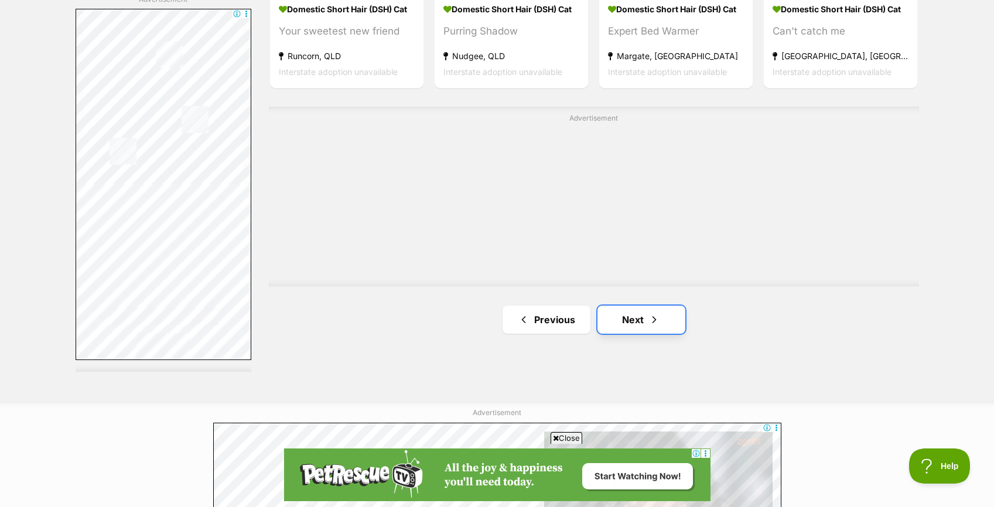
click at [641, 317] on link "Next" at bounding box center [642, 320] width 88 height 28
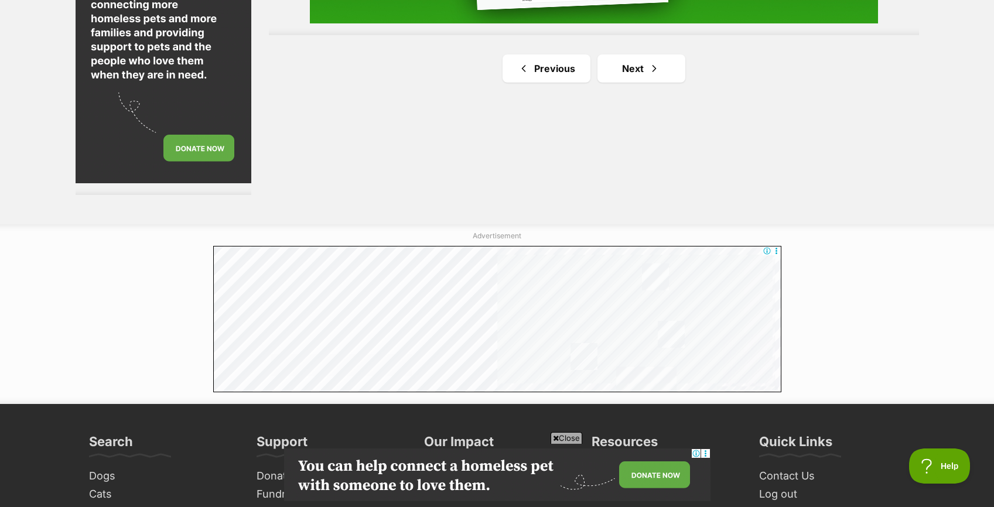
scroll to position [2281, 0]
click at [629, 64] on link "Next" at bounding box center [642, 68] width 88 height 28
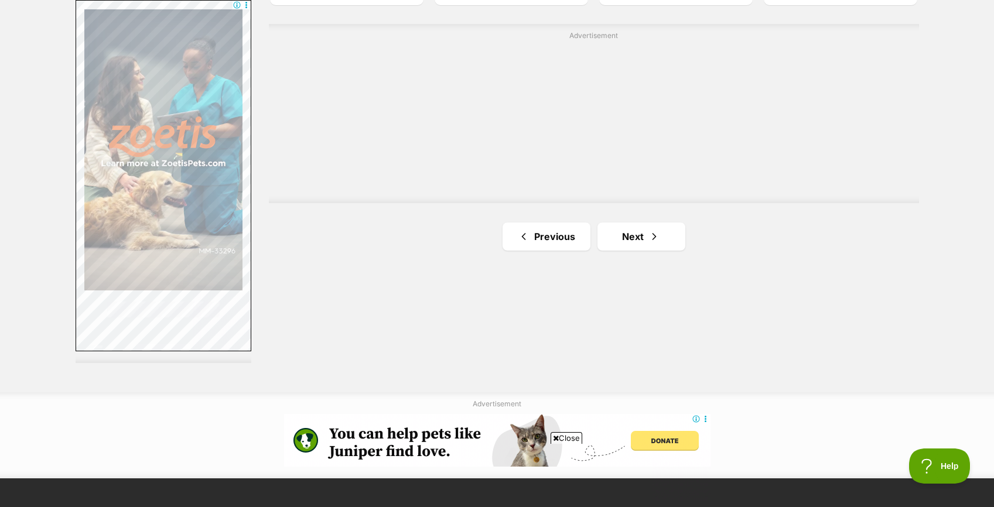
scroll to position [2120, 0]
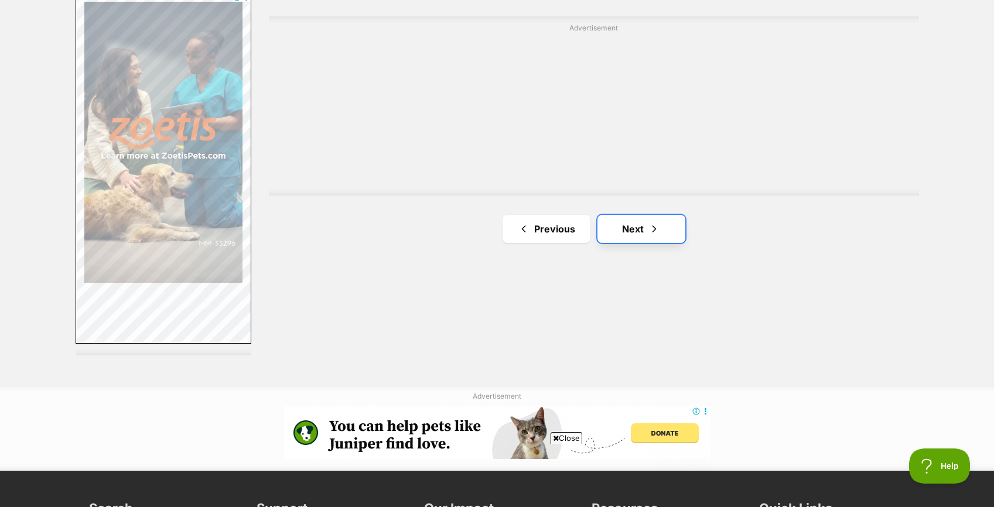
click at [635, 228] on link "Next" at bounding box center [642, 229] width 88 height 28
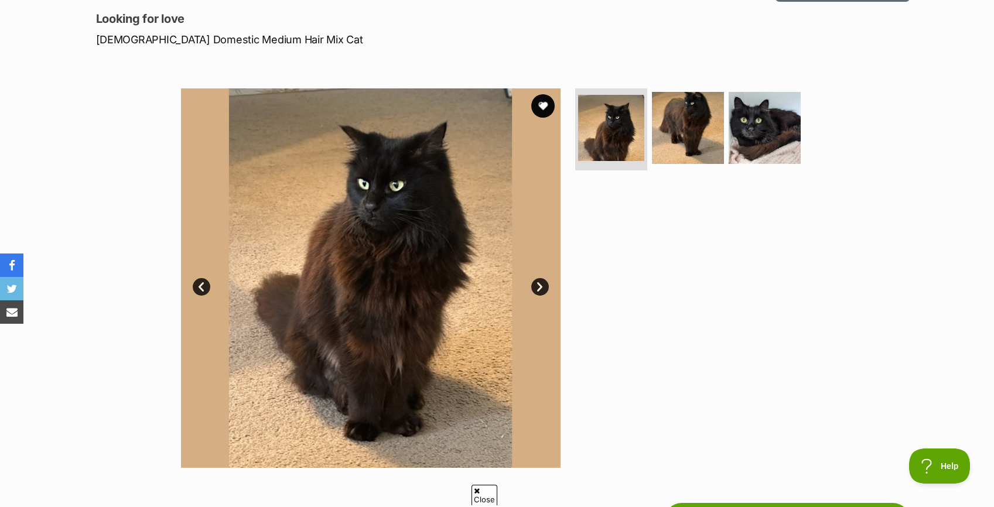
scroll to position [156, 0]
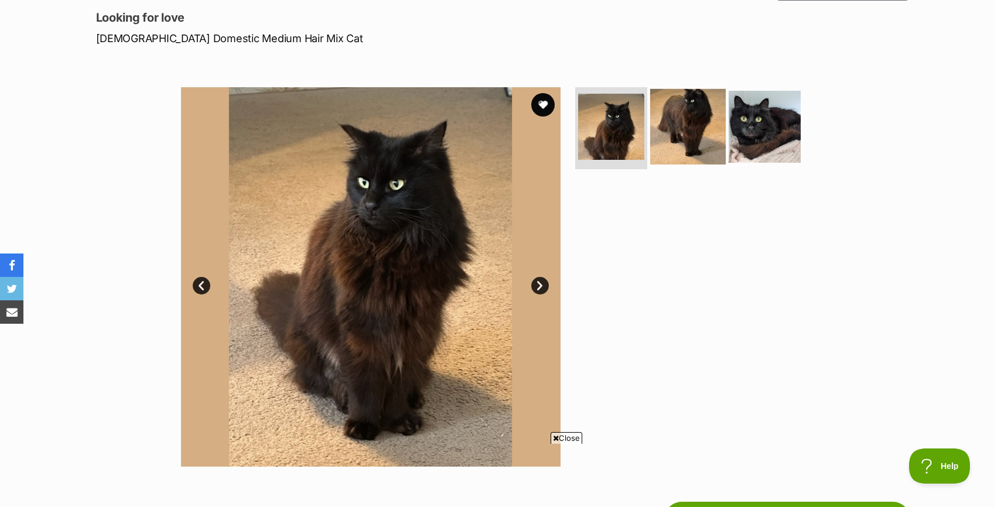
click at [664, 124] on img at bounding box center [688, 127] width 76 height 76
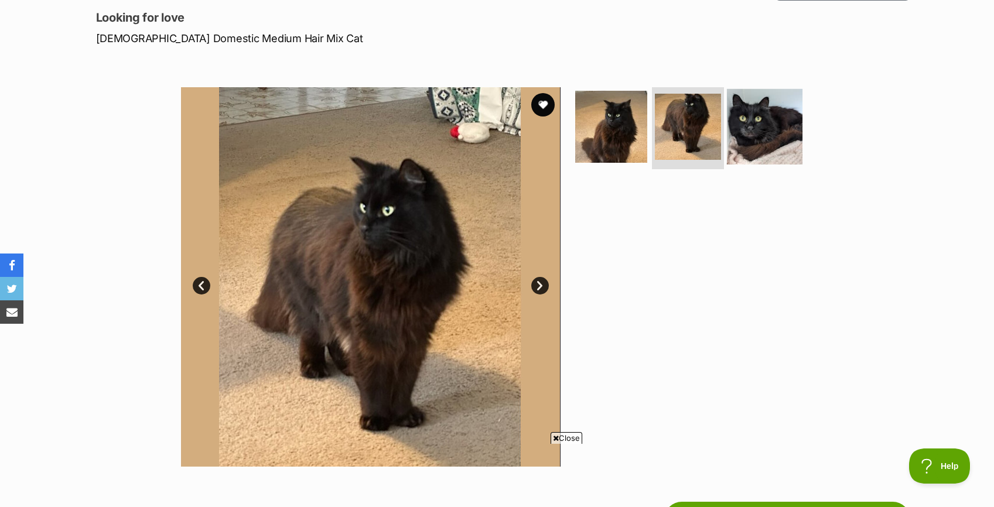
click at [752, 134] on img at bounding box center [765, 127] width 76 height 76
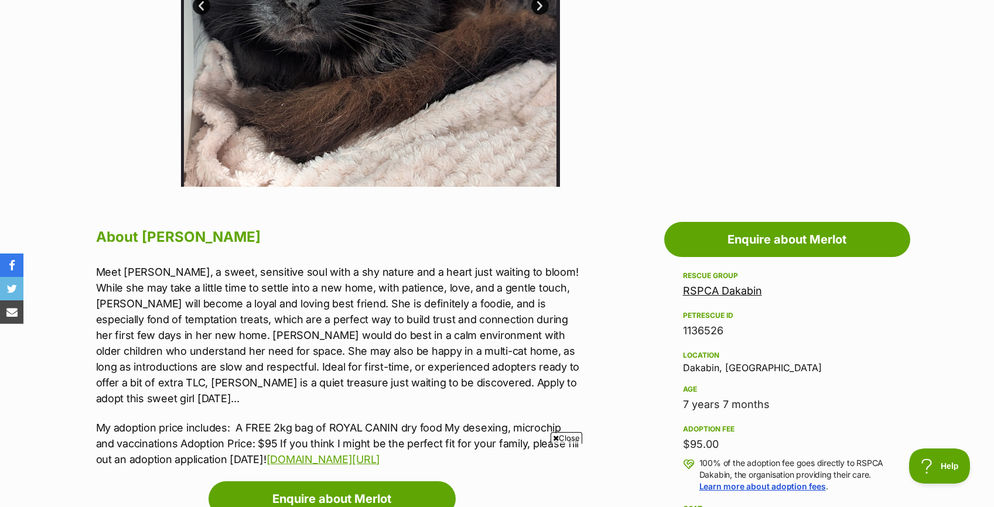
scroll to position [441, 0]
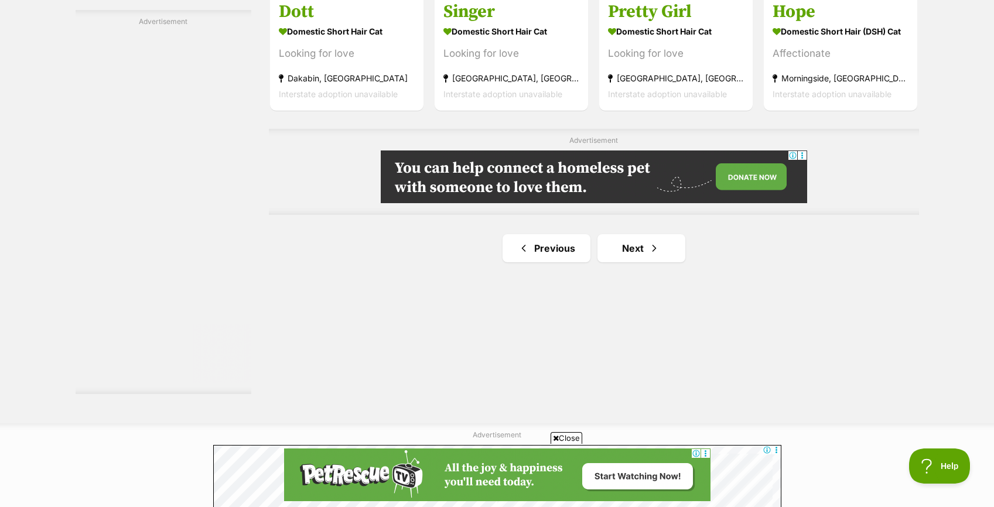
scroll to position [2082, 0]
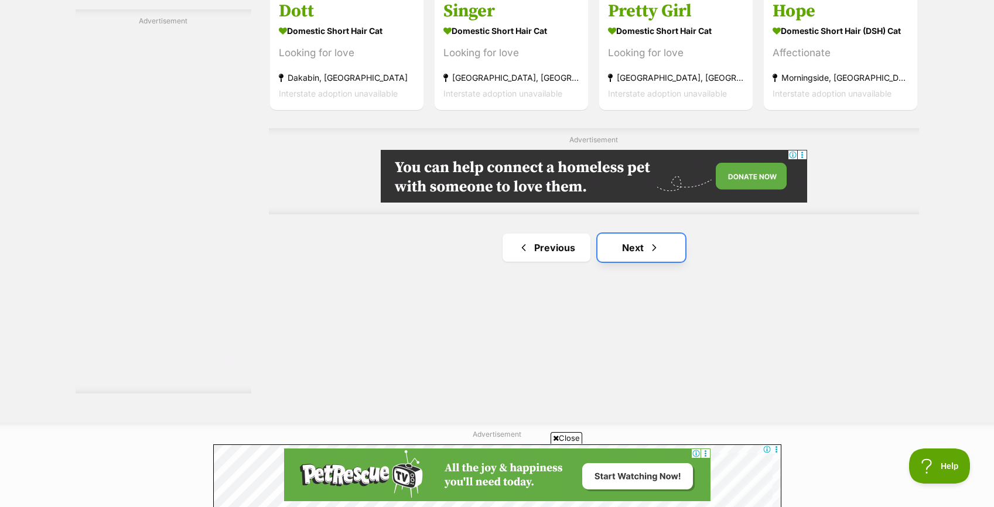
click at [639, 250] on link "Next" at bounding box center [642, 248] width 88 height 28
